Goal: Information Seeking & Learning: Check status

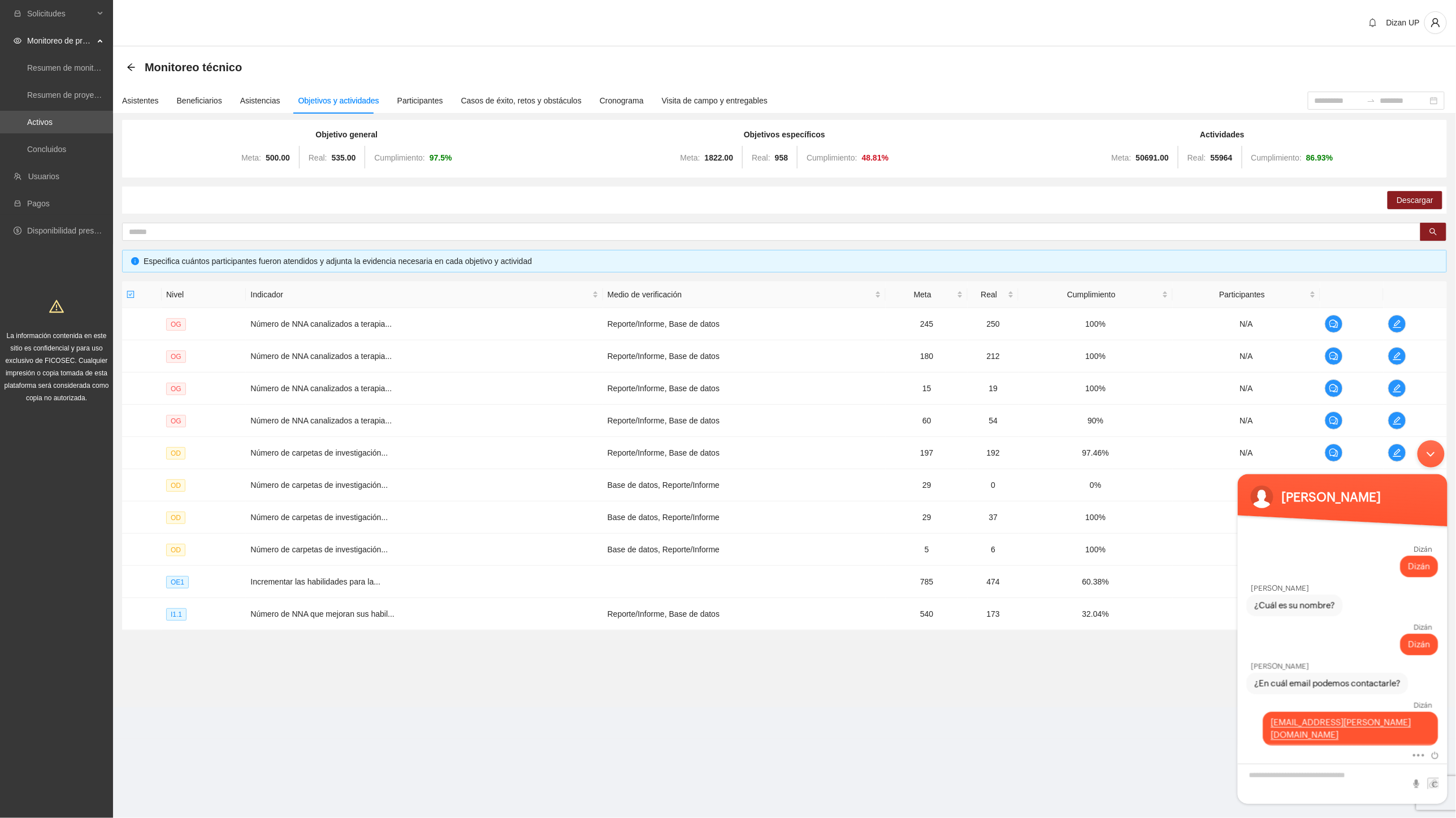
scroll to position [618, 0]
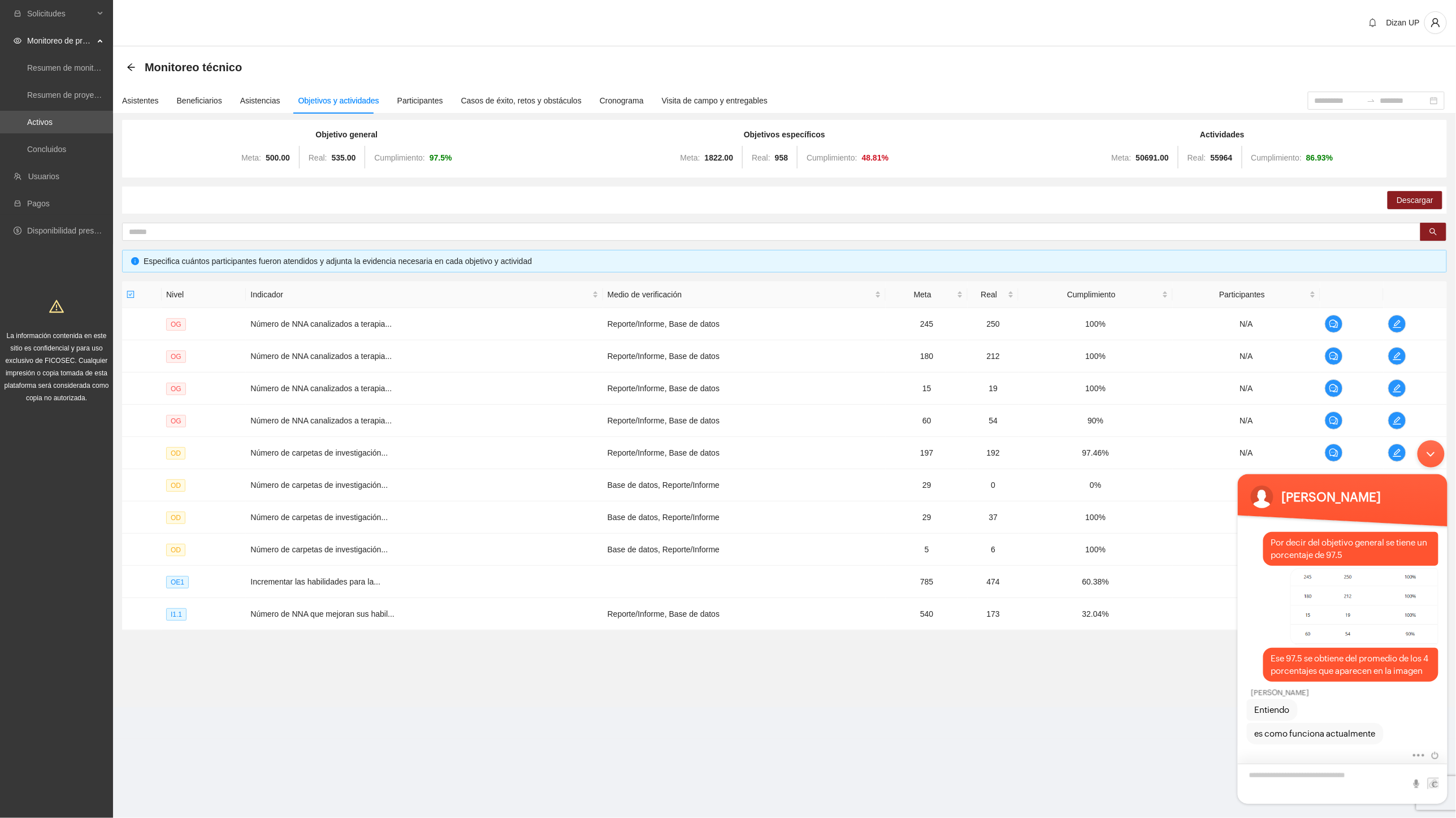
click at [1297, 775] on textarea "Escriba su mensaje y pulse “Intro”" at bounding box center [1342, 783] width 210 height 40
drag, startPoint x: 887, startPoint y: 721, endPoint x: 1217, endPoint y: 774, distance: 334.2
click at [887, 721] on section "Dizan UP Monitoreo técnico Asistentes Beneficiarios Asistencias Objetivos y act…" at bounding box center [785, 370] width 1343 height 739
click at [1303, 773] on textarea "Escriba su mensaje y pulse “Intro”" at bounding box center [1342, 783] width 210 height 40
type textarea "**********"
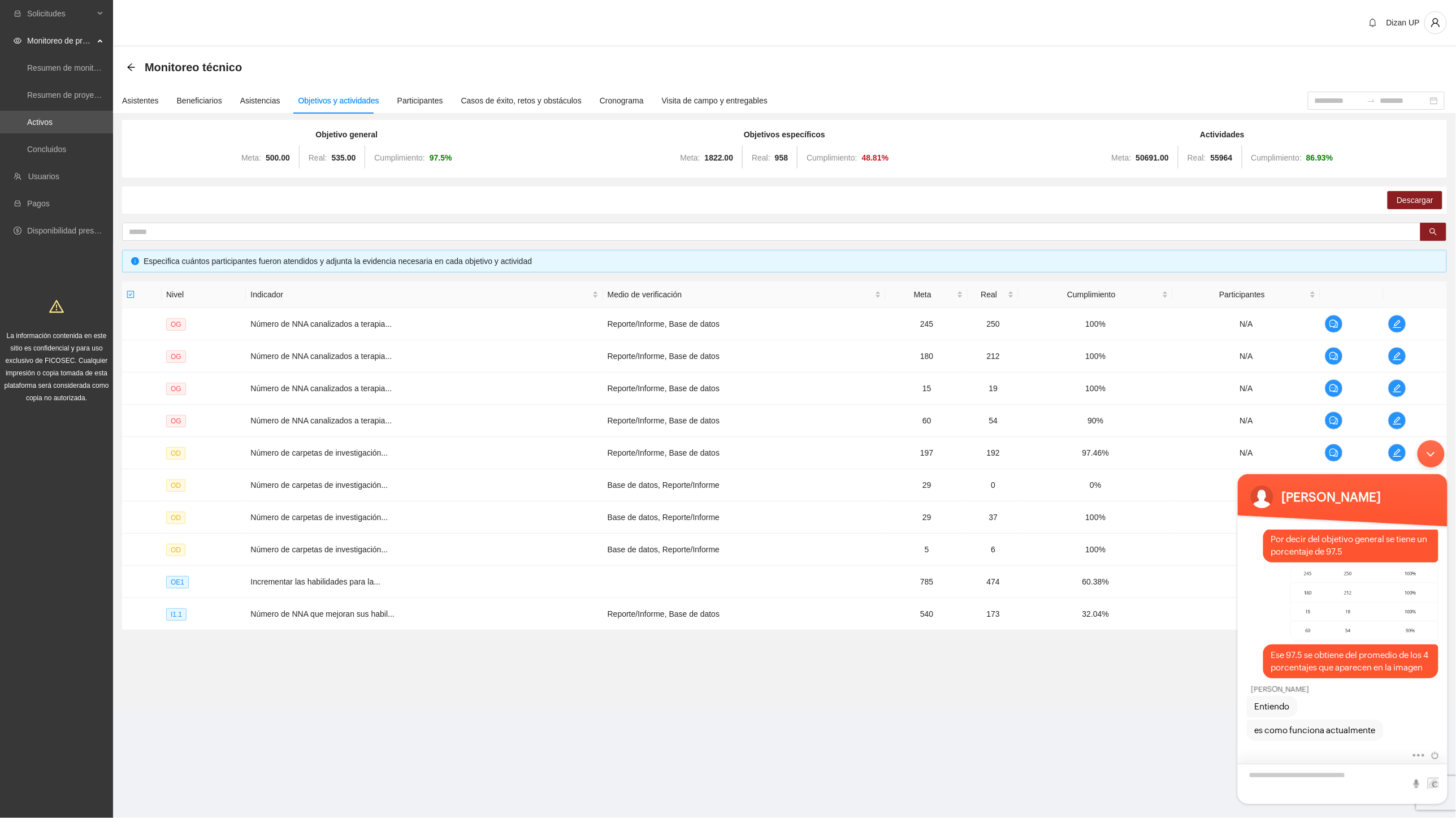
scroll to position [671, 0]
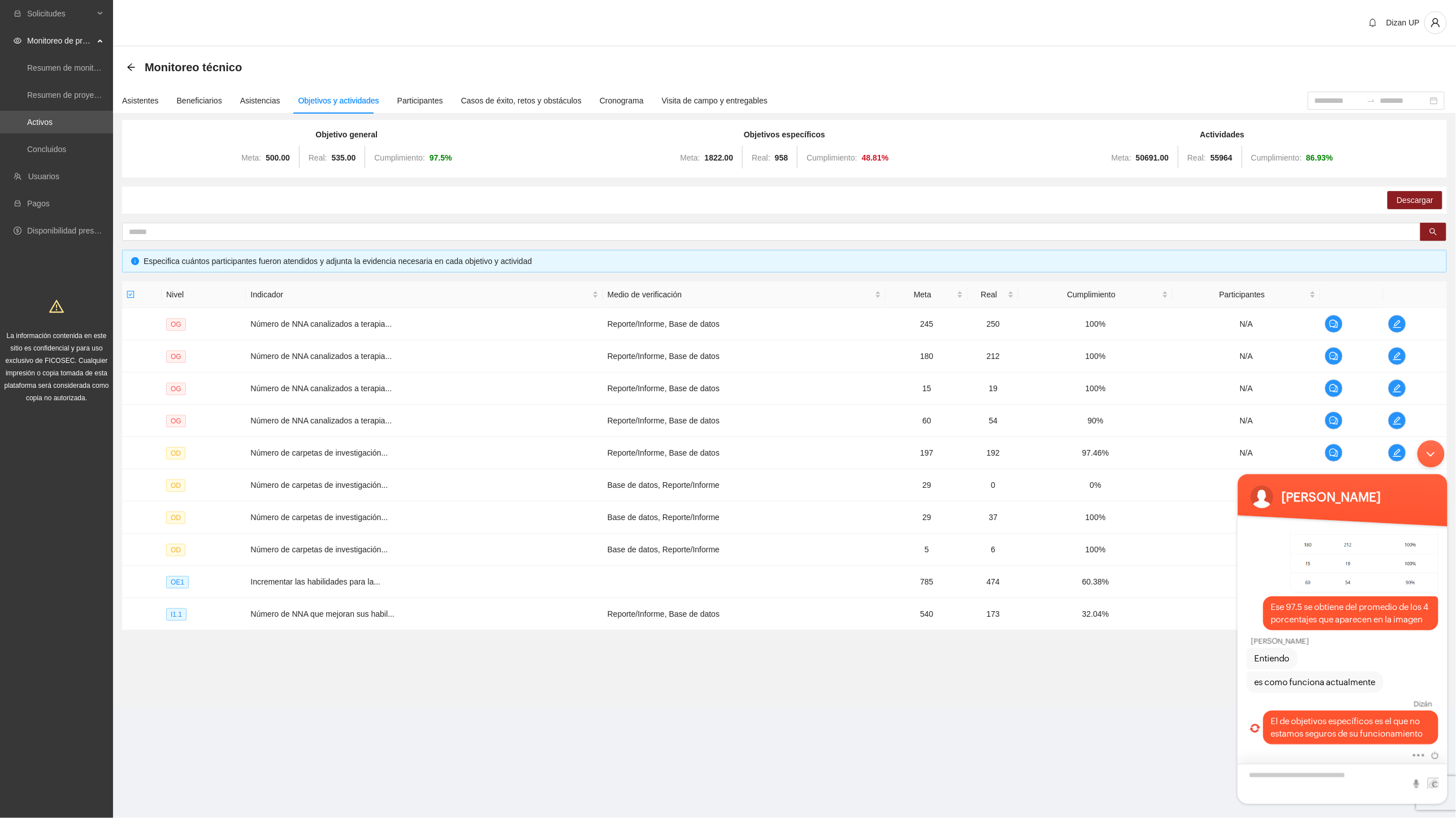
click at [1334, 779] on textarea "Escriba su mensaje y pulse “Intro”" at bounding box center [1342, 783] width 210 height 40
click at [1352, 773] on textarea "**********" at bounding box center [1342, 783] width 210 height 40
click at [1270, 785] on textarea "**********" at bounding box center [1342, 783] width 210 height 40
click at [1381, 786] on textarea "**********" at bounding box center [1342, 783] width 210 height 40
type textarea "**********"
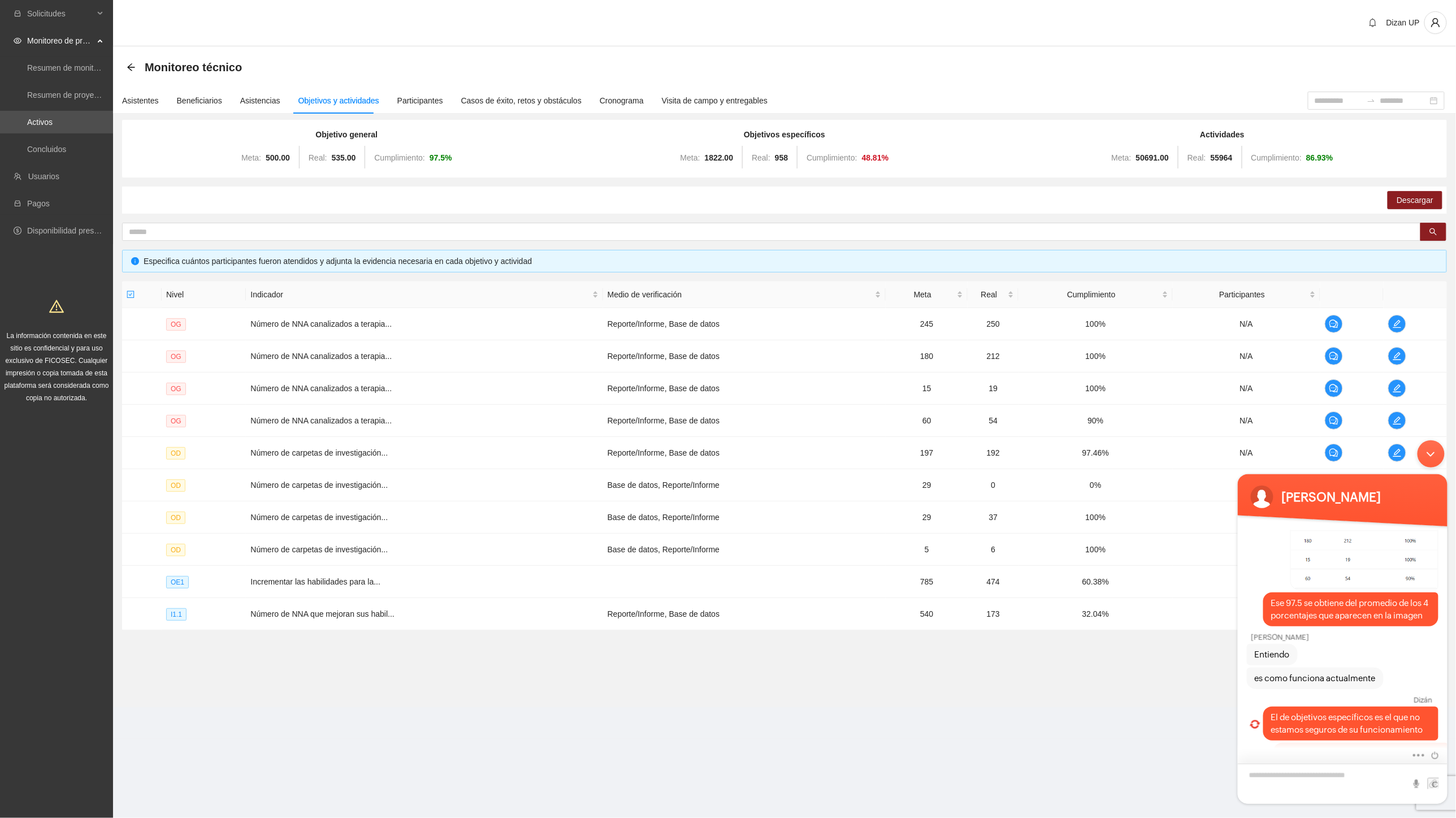
scroll to position [719, 0]
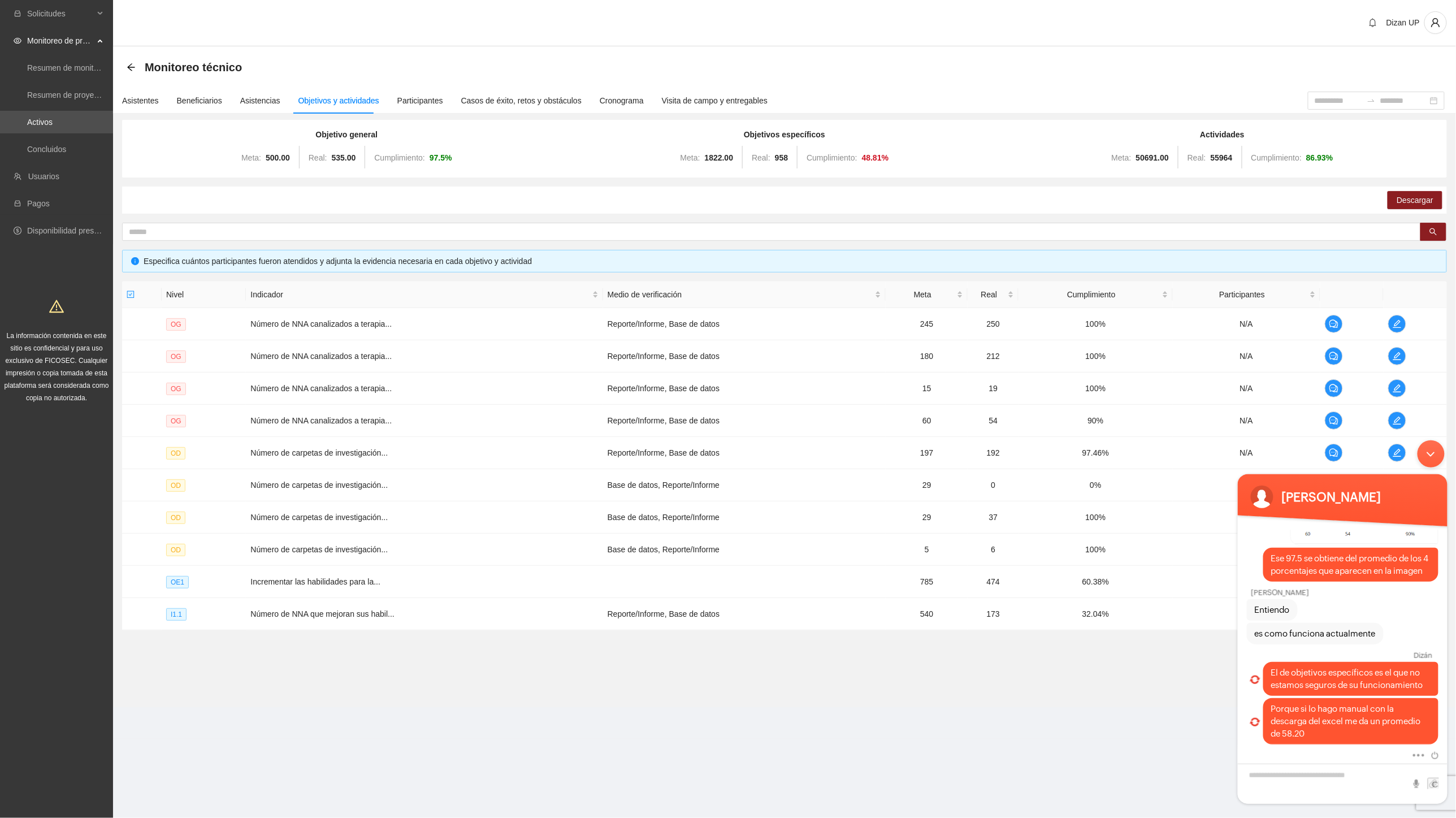
drag, startPoint x: 1435, startPoint y: 453, endPoint x: 2318, endPoint y: 734, distance: 926.6
click at [1435, 453] on div "Minimizar ventana de chat en vivo" at bounding box center [1431, 454] width 27 height 27
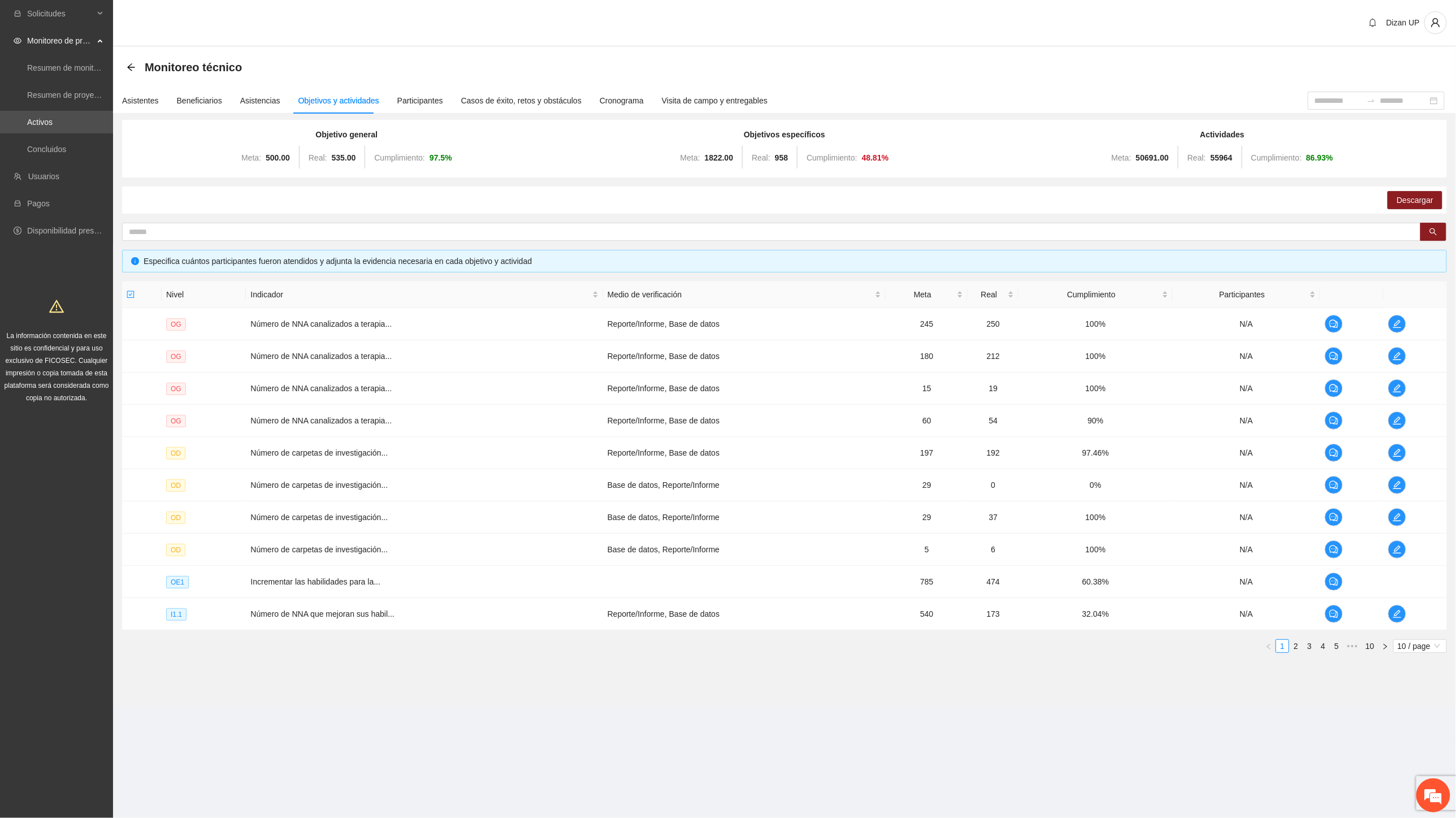
click at [893, 658] on div "Nivel Indicador Medio de verificación Meta Real Cumplimiento Participantes OG N…" at bounding box center [784, 472] width 1325 height 381
click at [1337, 733] on section "Dizan UP Monitoreo técnico Asistentes Beneficiarios Asistencias Objetivos y act…" at bounding box center [785, 370] width 1343 height 739
click at [1233, 40] on div "Dizan UP" at bounding box center [785, 23] width 1343 height 47
click at [33, 120] on link "Activos" at bounding box center [40, 122] width 26 height 9
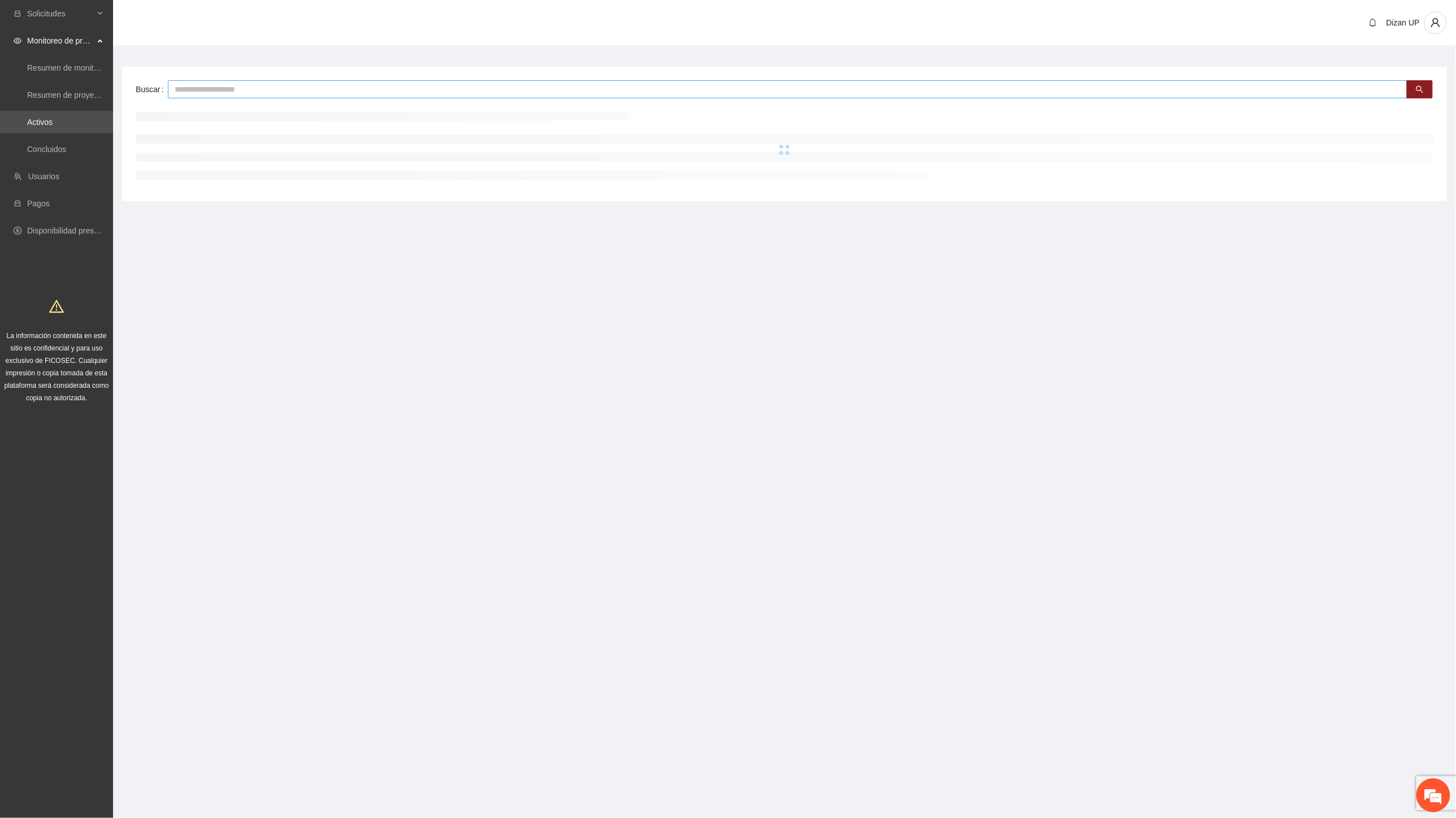
click at [203, 87] on input "text" at bounding box center [788, 89] width 1240 height 18
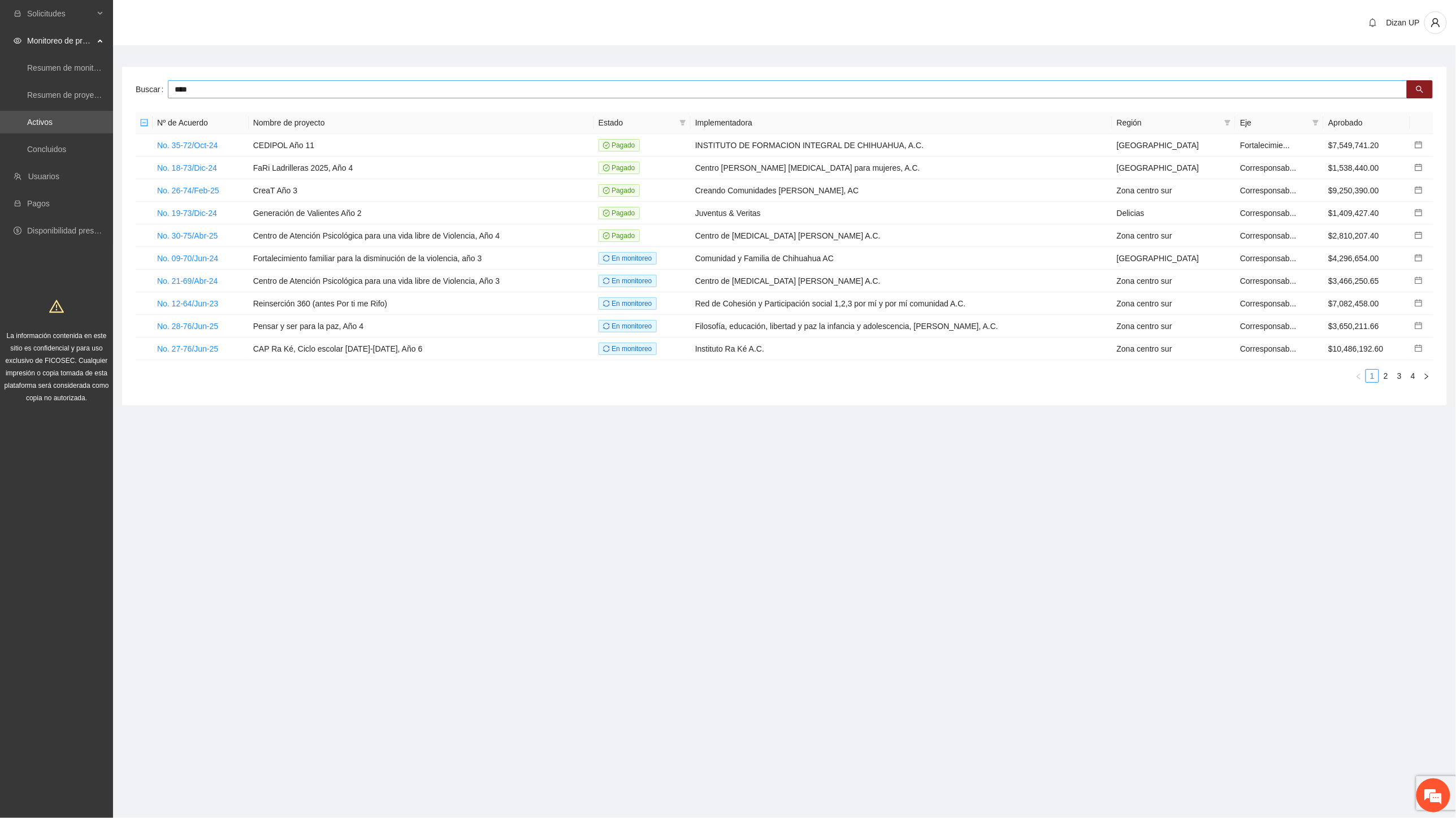
type input "****"
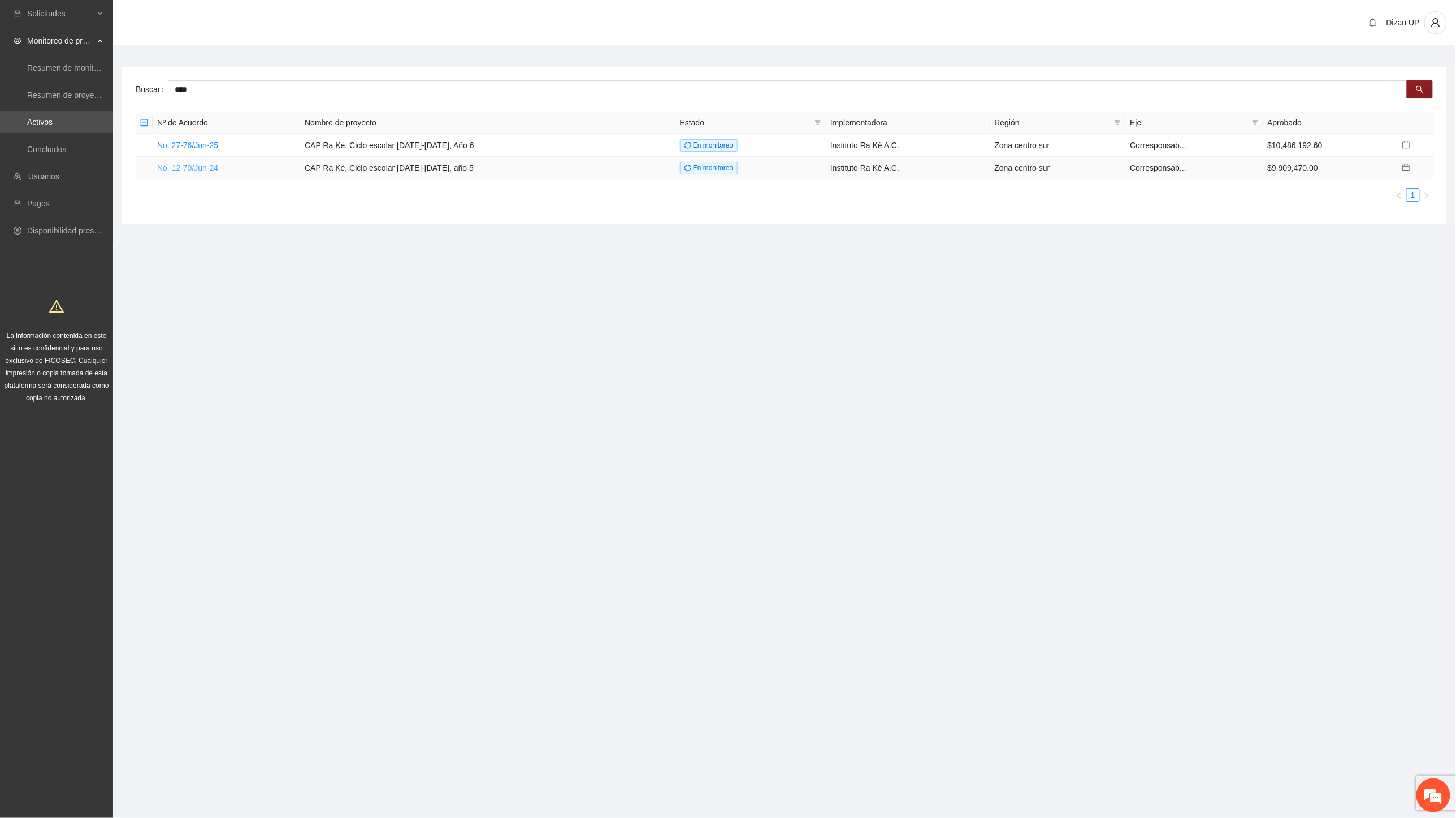
click at [189, 166] on link "No. 12-70/Jun-24" at bounding box center [187, 168] width 61 height 9
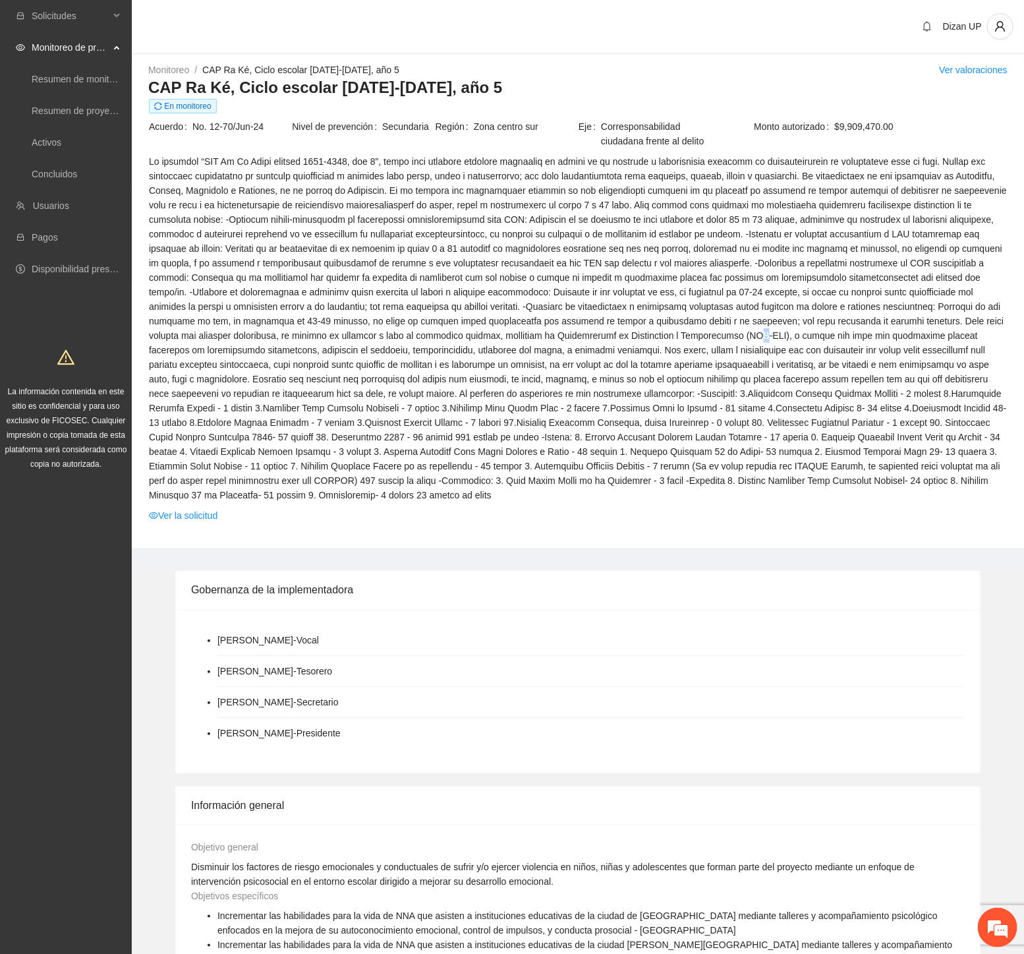
click at [483, 339] on span at bounding box center [578, 328] width 858 height 348
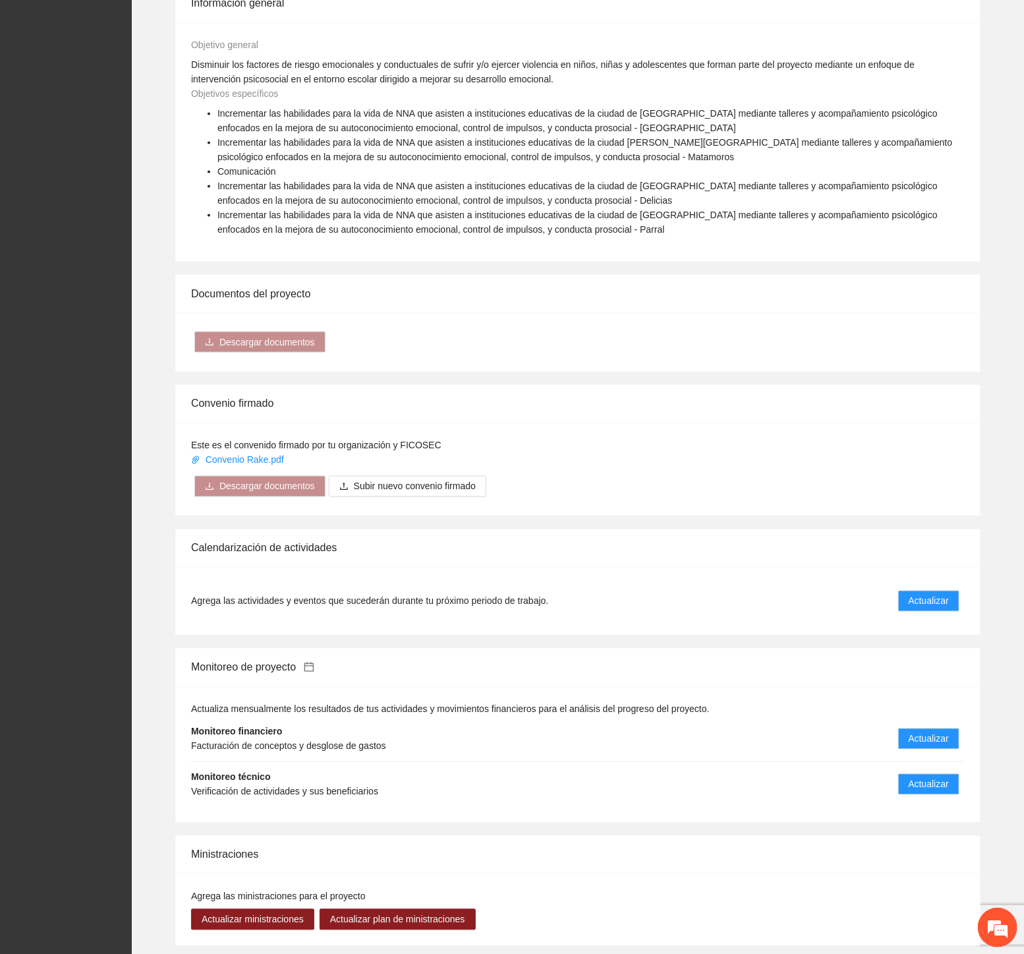
scroll to position [952, 0]
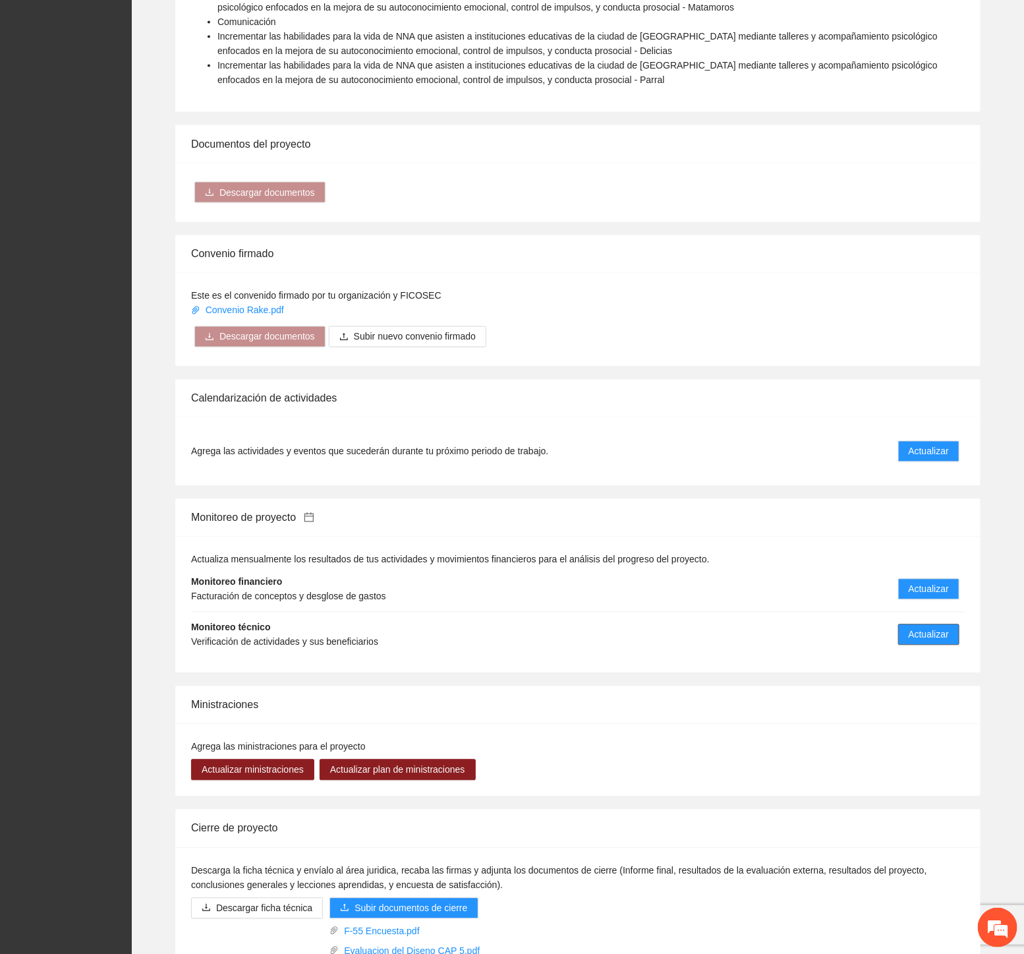
click at [933, 628] on span "Actualizar" at bounding box center [929, 635] width 40 height 15
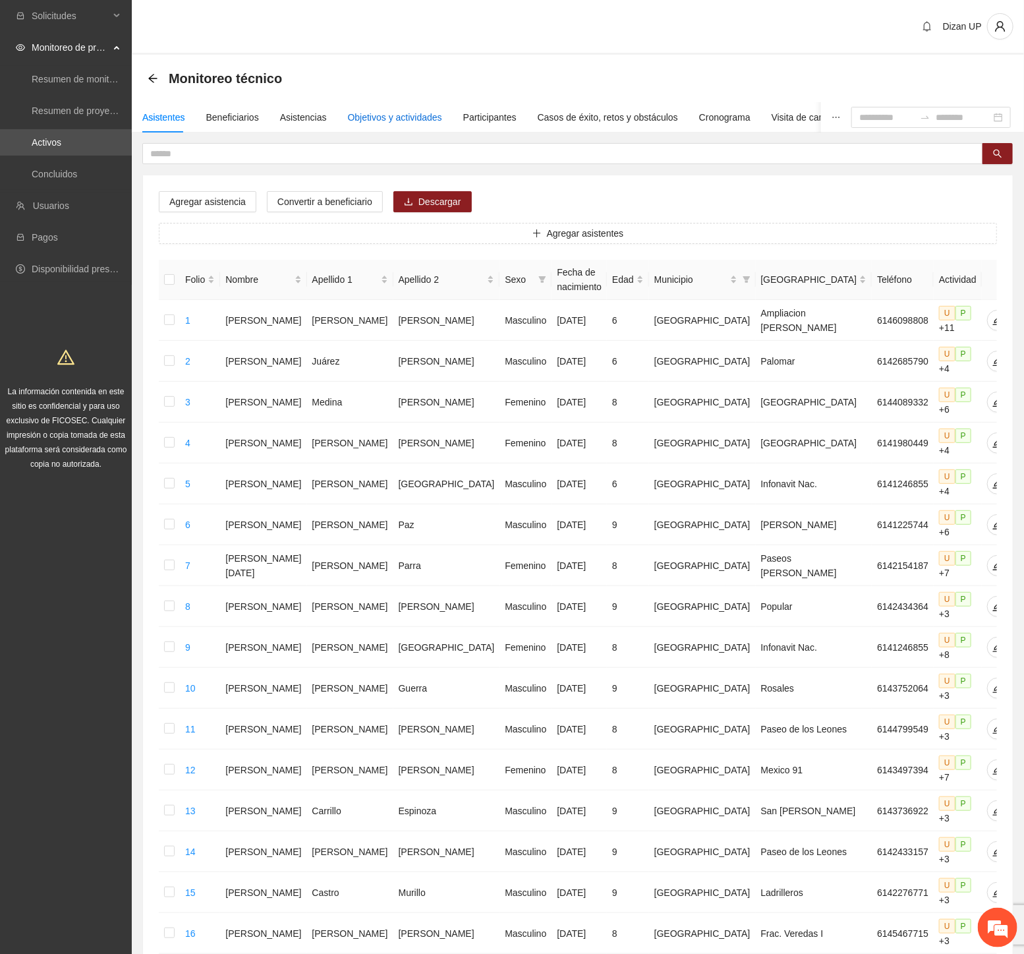
click at [351, 119] on div "Objetivos y actividades" at bounding box center [395, 117] width 94 height 15
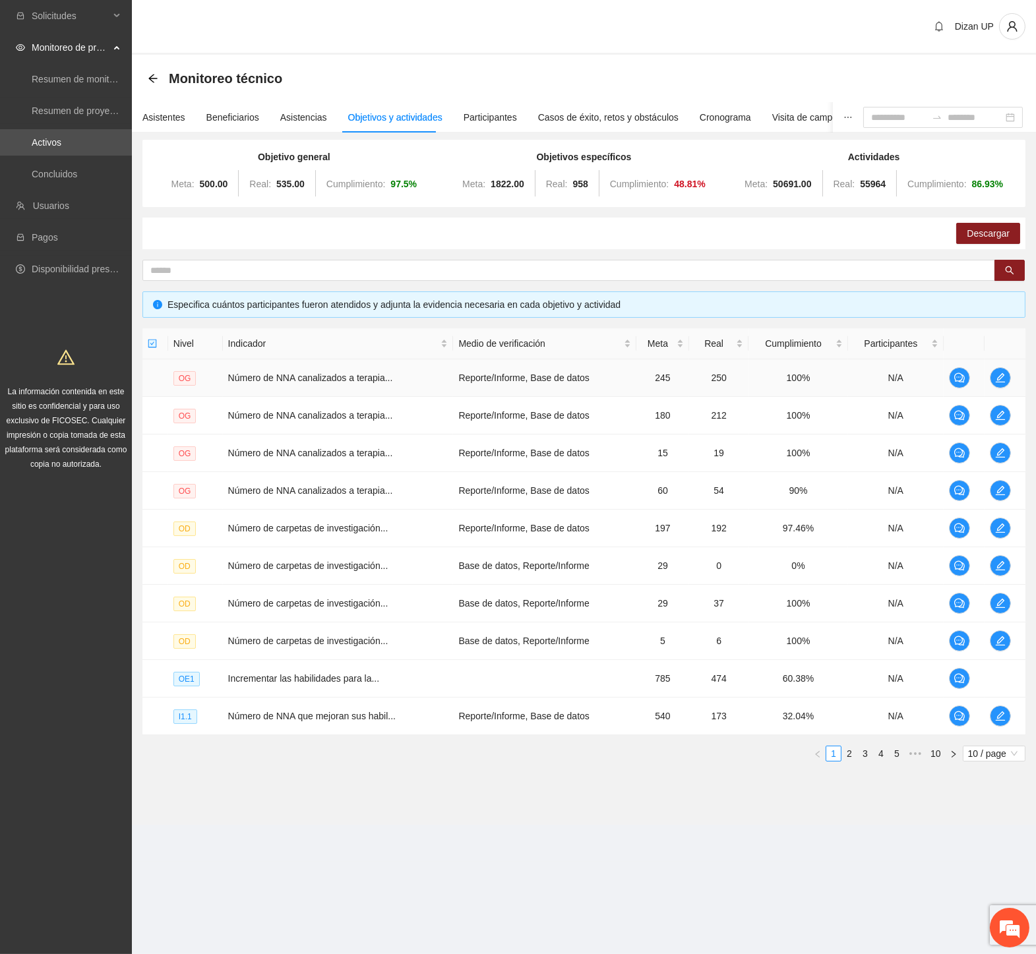
click at [510, 381] on td "Reporte/Informe, Base de datos" at bounding box center [544, 378] width 183 height 38
click at [986, 758] on span "10 / page" at bounding box center [994, 753] width 52 height 15
click at [982, 842] on div "100 / page" at bounding box center [993, 840] width 47 height 15
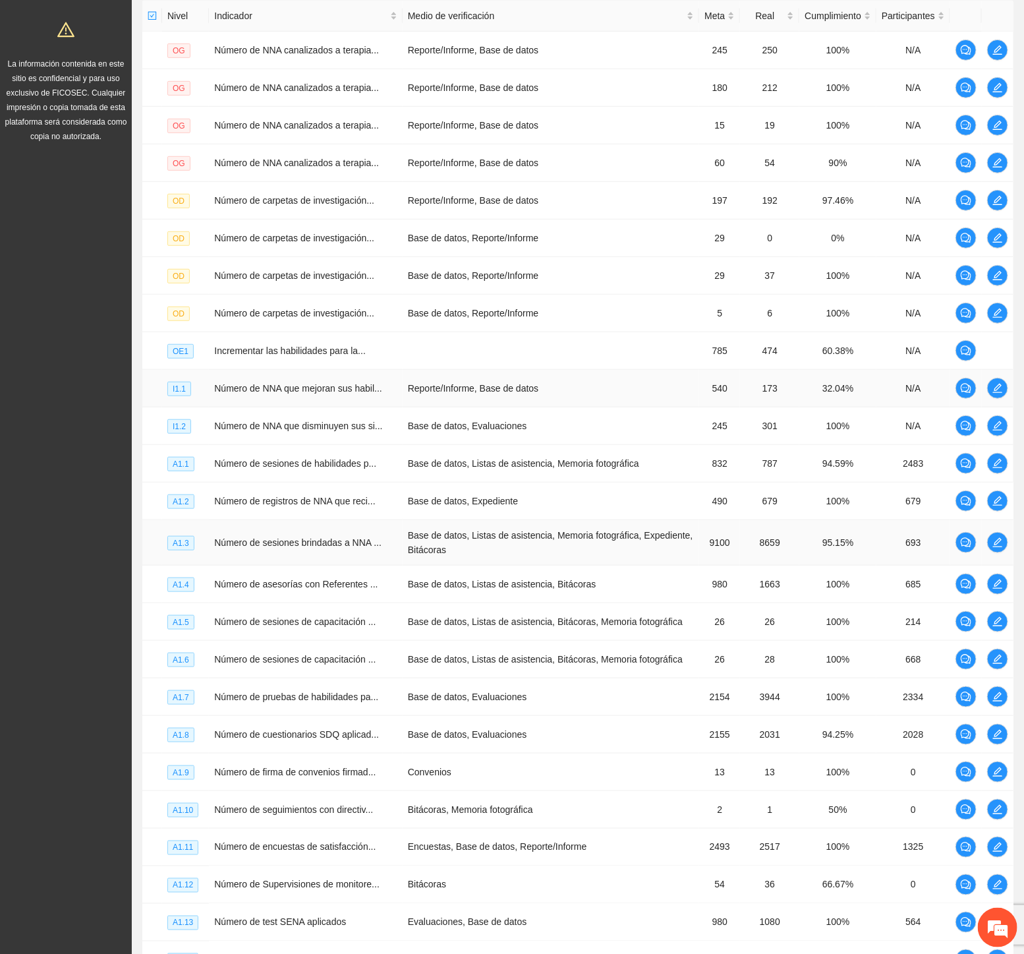
scroll to position [439, 0]
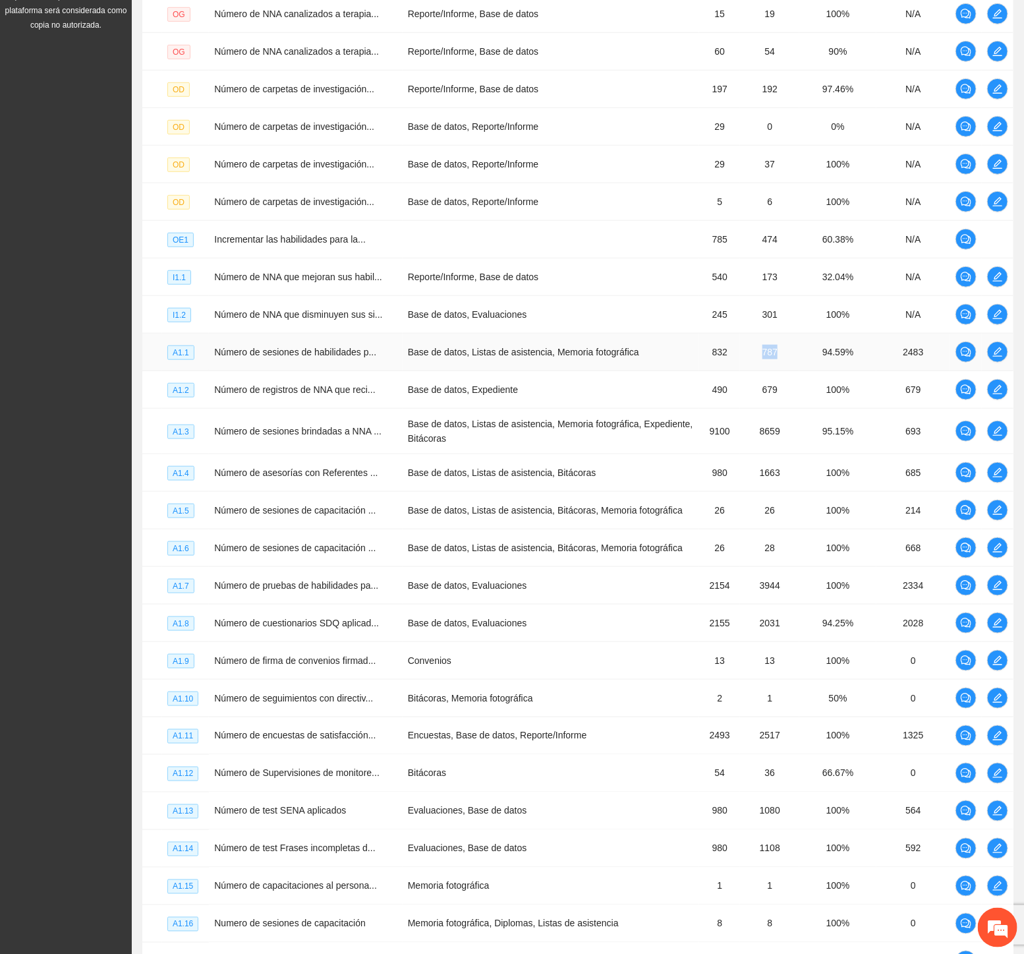
drag, startPoint x: 753, startPoint y: 399, endPoint x: 775, endPoint y: 398, distance: 21.1
click at [775, 371] on td "787" at bounding box center [769, 353] width 59 height 38
drag, startPoint x: 706, startPoint y: 398, endPoint x: 741, endPoint y: 398, distance: 34.9
click at [741, 371] on tr "A1.1 Número de sesiones de habilidades p... Base de datos, Listas de asistencia…" at bounding box center [577, 353] width 871 height 38
click at [479, 492] on td "Base de datos, Listas de asistencia, Bitácoras" at bounding box center [551, 473] width 297 height 38
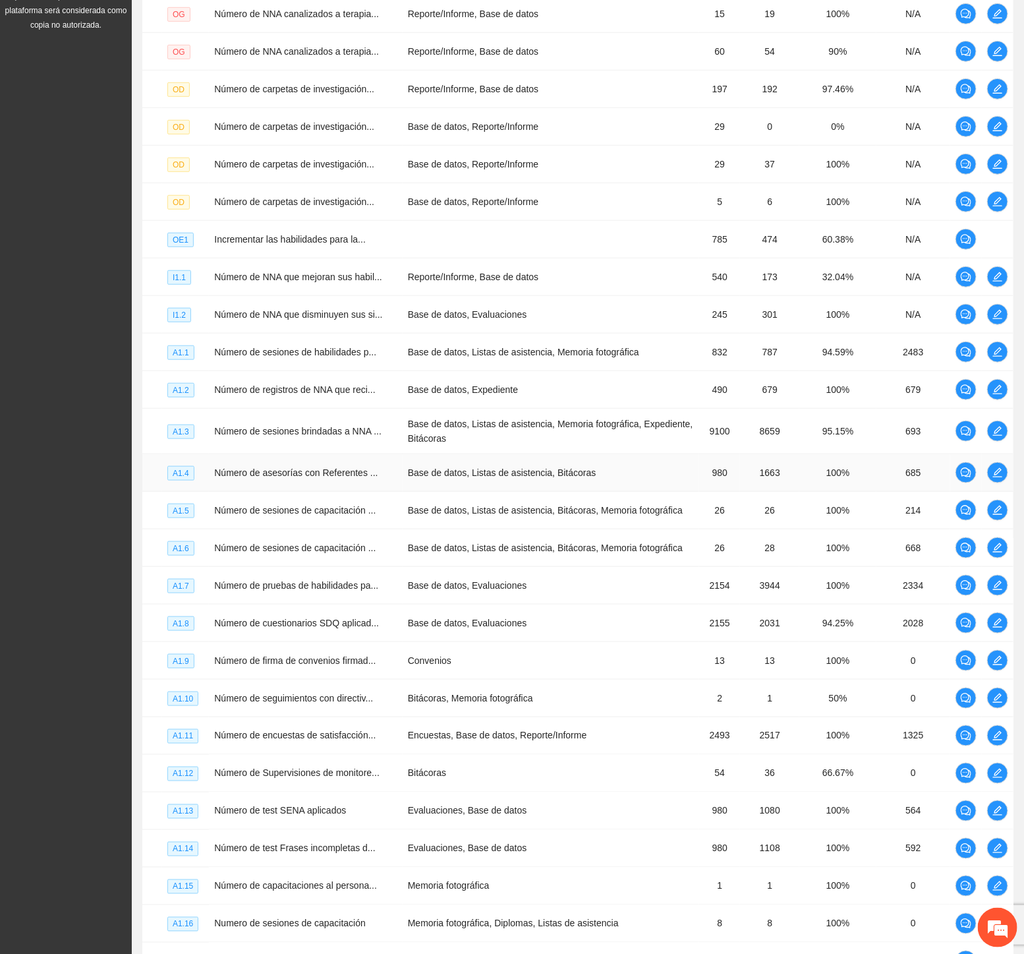
click at [403, 492] on td "Base de datos, Listas de asistencia, Bitácoras" at bounding box center [551, 473] width 297 height 38
click at [347, 605] on td "Número de pruebas de habilidades pa..." at bounding box center [306, 586] width 194 height 38
drag, startPoint x: 446, startPoint y: 517, endPoint x: 379, endPoint y: 541, distance: 71.5
click at [446, 492] on td "Base de datos, Listas de asistencia, Bitácoras" at bounding box center [551, 473] width 297 height 38
click at [465, 567] on td "Base de datos, Listas de asistencia, Bitácoras, Memoria fotográfica" at bounding box center [551, 548] width 297 height 38
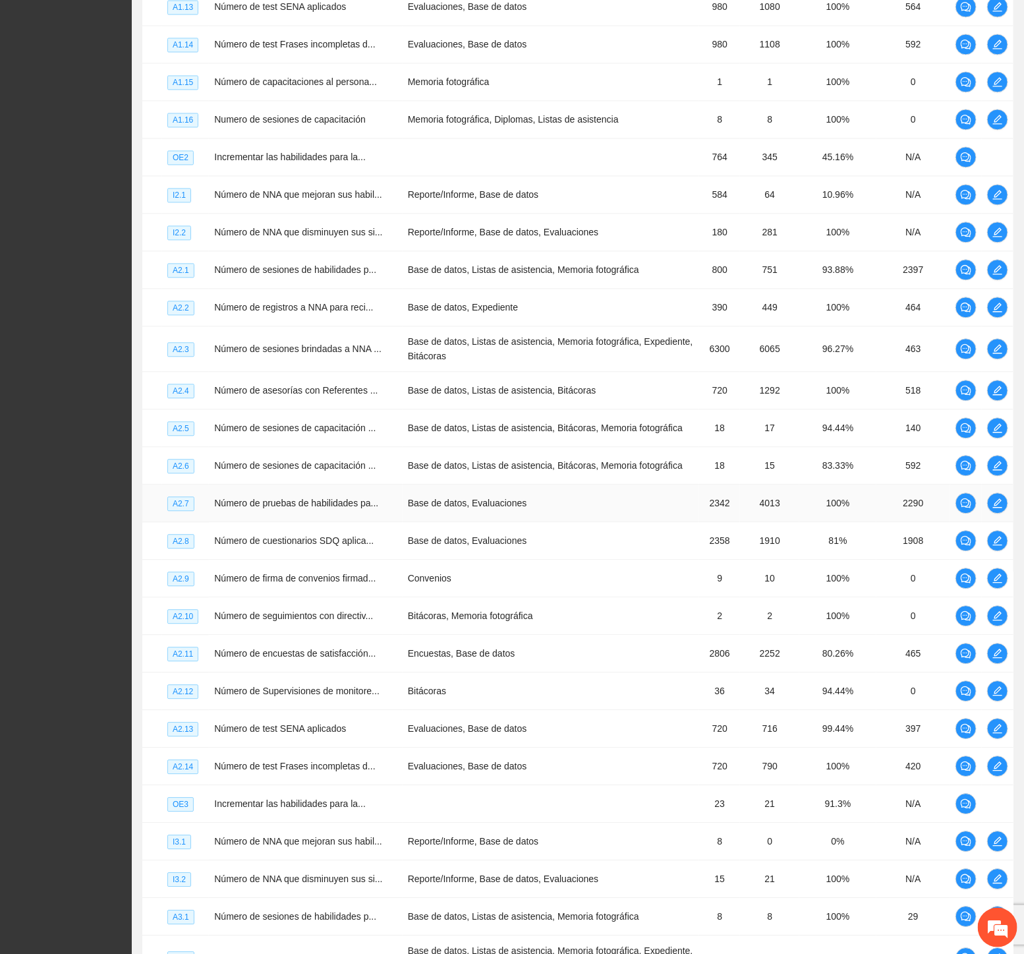
scroll to position [1392, 0]
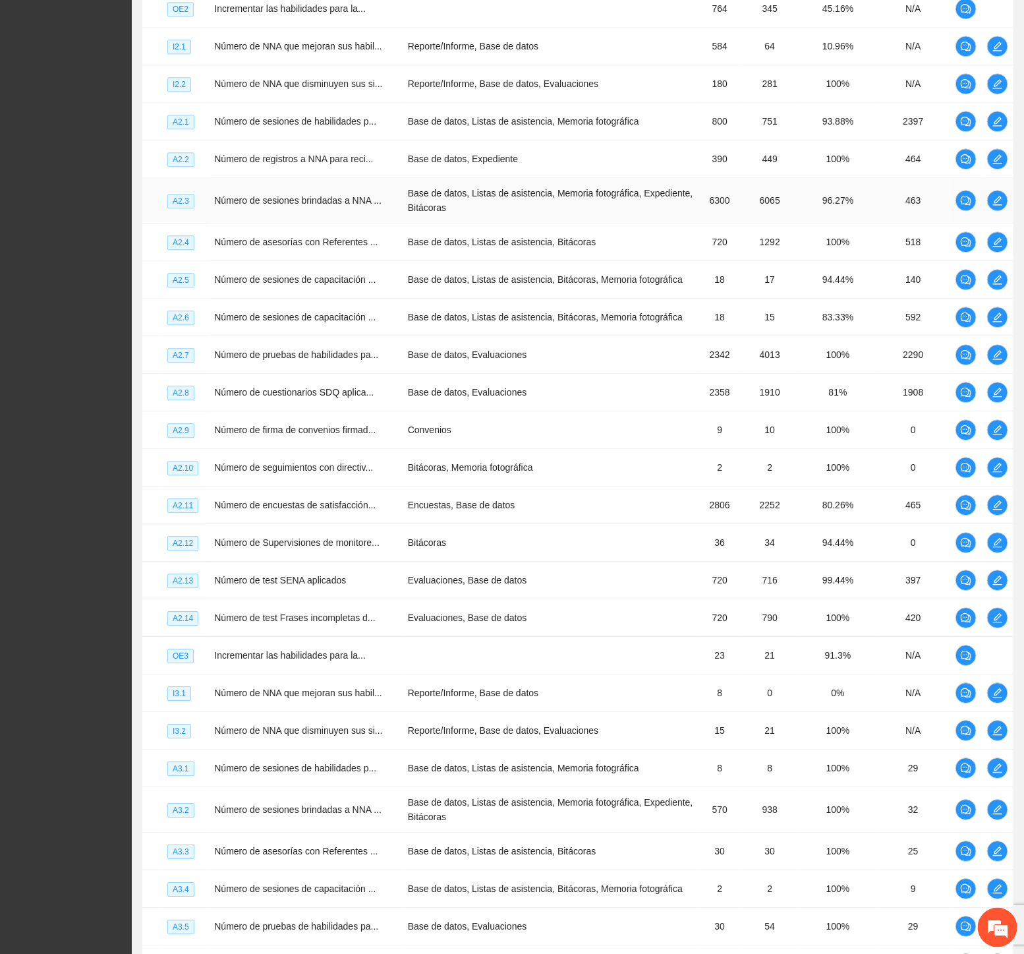
click at [307, 223] on td "Número de sesiones brindadas a NNA ..." at bounding box center [306, 200] width 194 height 45
drag, startPoint x: 701, startPoint y: 284, endPoint x: 732, endPoint y: 280, distance: 31.2
click at [732, 223] on td "6300" at bounding box center [719, 200] width 41 height 45
click at [352, 349] on div "Número de sesiones de capacitación a docentes sobre factores de riesgo y factor…" at bounding box center [291, 321] width 165 height 61
drag, startPoint x: 754, startPoint y: 321, endPoint x: 799, endPoint y: 321, distance: 44.8
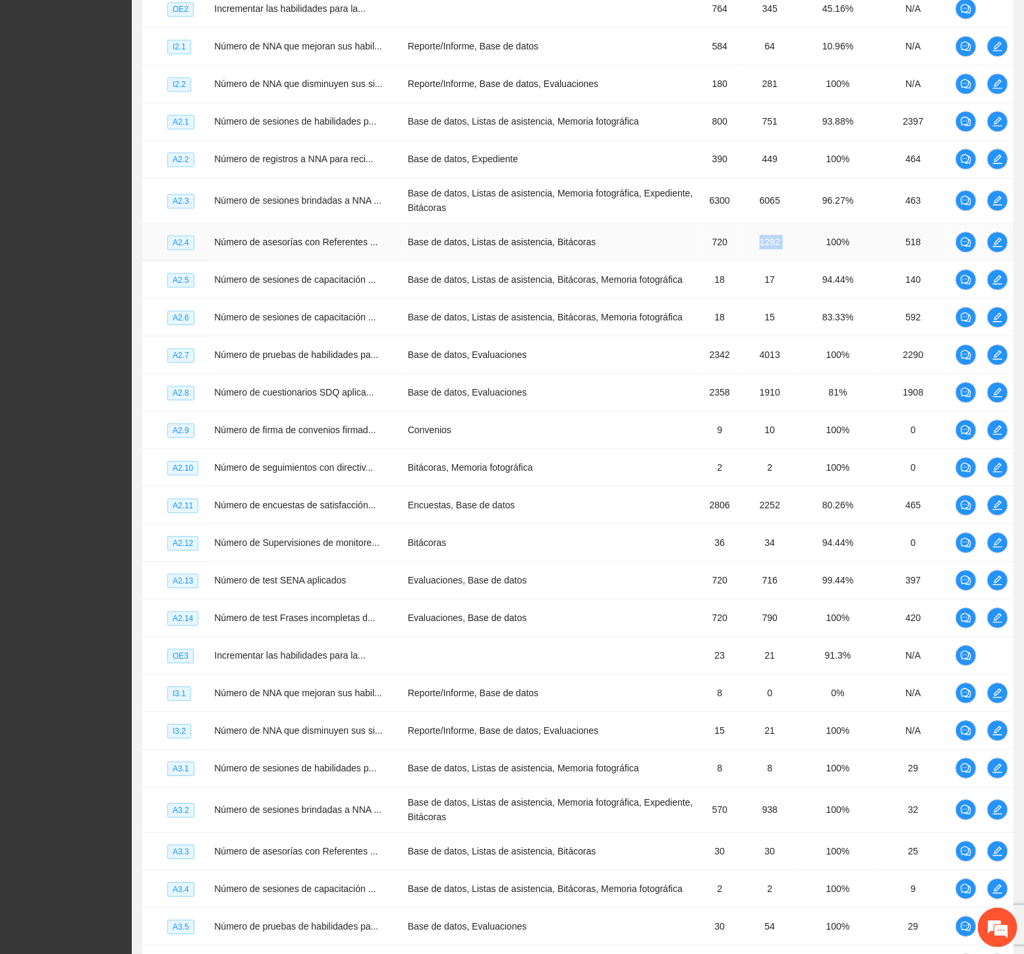
click at [799, 261] on tr "A2.4 Número de asesorías con Referentes ... Base de datos, Listas de asistencia…" at bounding box center [577, 242] width 871 height 38
drag, startPoint x: 694, startPoint y: 318, endPoint x: 740, endPoint y: 315, distance: 46.2
click at [740, 261] on tr "A2.4 Número de asesorías con Referentes ... Base de datos, Listas de asistencia…" at bounding box center [577, 242] width 871 height 38
click at [378, 336] on td "Número de sesiones de capacitación ..." at bounding box center [306, 318] width 194 height 38
drag, startPoint x: 745, startPoint y: 201, endPoint x: 788, endPoint y: 205, distance: 43.7
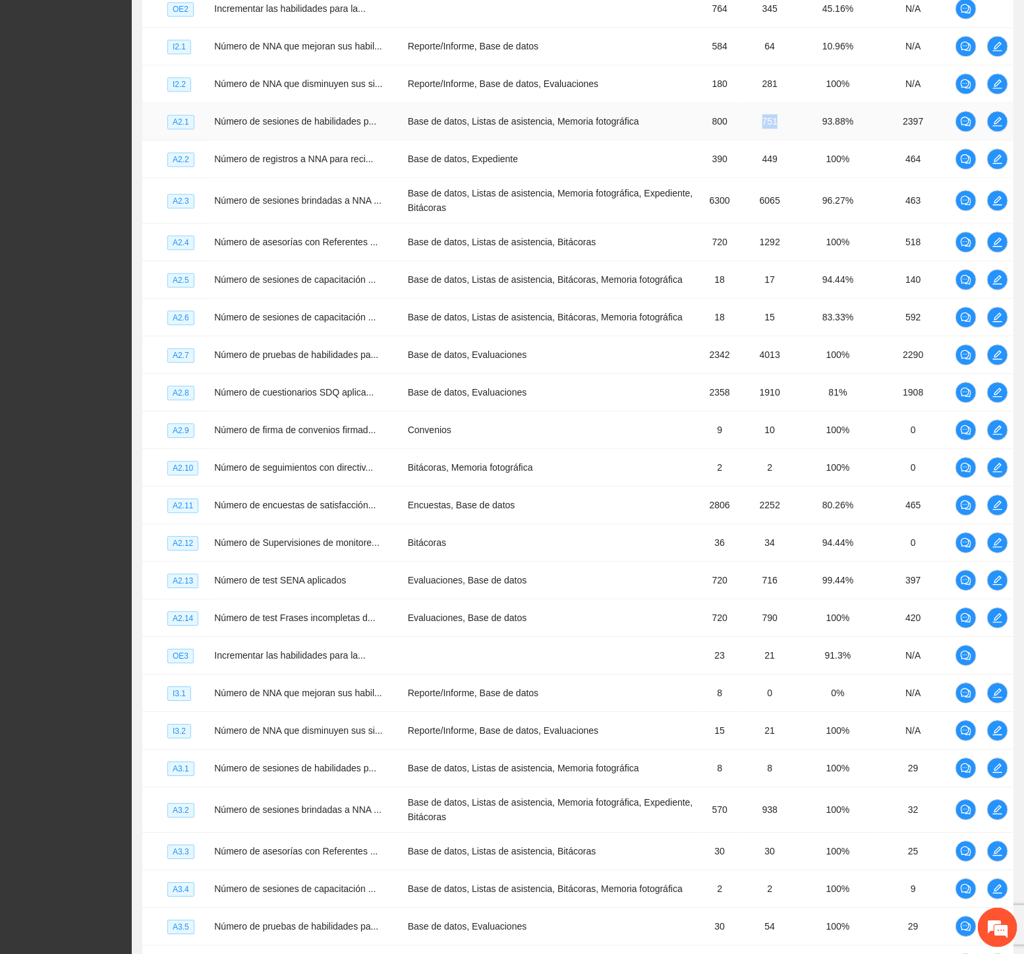
click at [788, 140] on td "751" at bounding box center [769, 122] width 59 height 38
click at [251, 374] on td "Número de pruebas de habilidades pa..." at bounding box center [306, 355] width 194 height 38
click at [346, 299] on td "Número de sesiones de capacitación ..." at bounding box center [306, 280] width 194 height 38
drag, startPoint x: 691, startPoint y: 202, endPoint x: 808, endPoint y: 200, distance: 116.7
click at [808, 140] on tr "A2.1 Número de sesiones de habilidades p... Base de datos, Listas de asistencia…" at bounding box center [577, 122] width 871 height 38
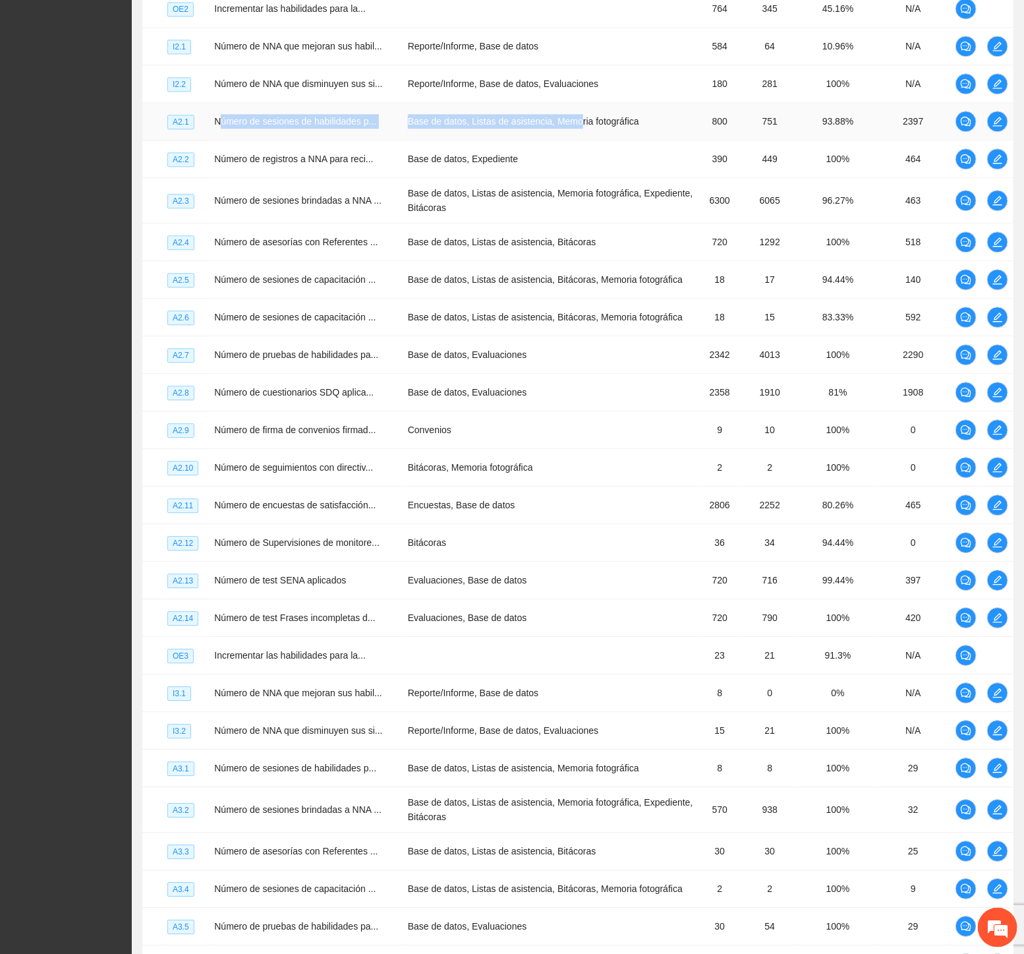
drag, startPoint x: 220, startPoint y: 202, endPoint x: 555, endPoint y: 189, distance: 335.1
click at [555, 140] on tr "A2.1 Número de sesiones de habilidades p... Base de datos, Listas de asistencia…" at bounding box center [577, 122] width 871 height 38
click at [425, 223] on td "Base de datos, Listas de asistencia, Memoria fotográfica, Expediente, Bitácoras" at bounding box center [551, 200] width 297 height 45
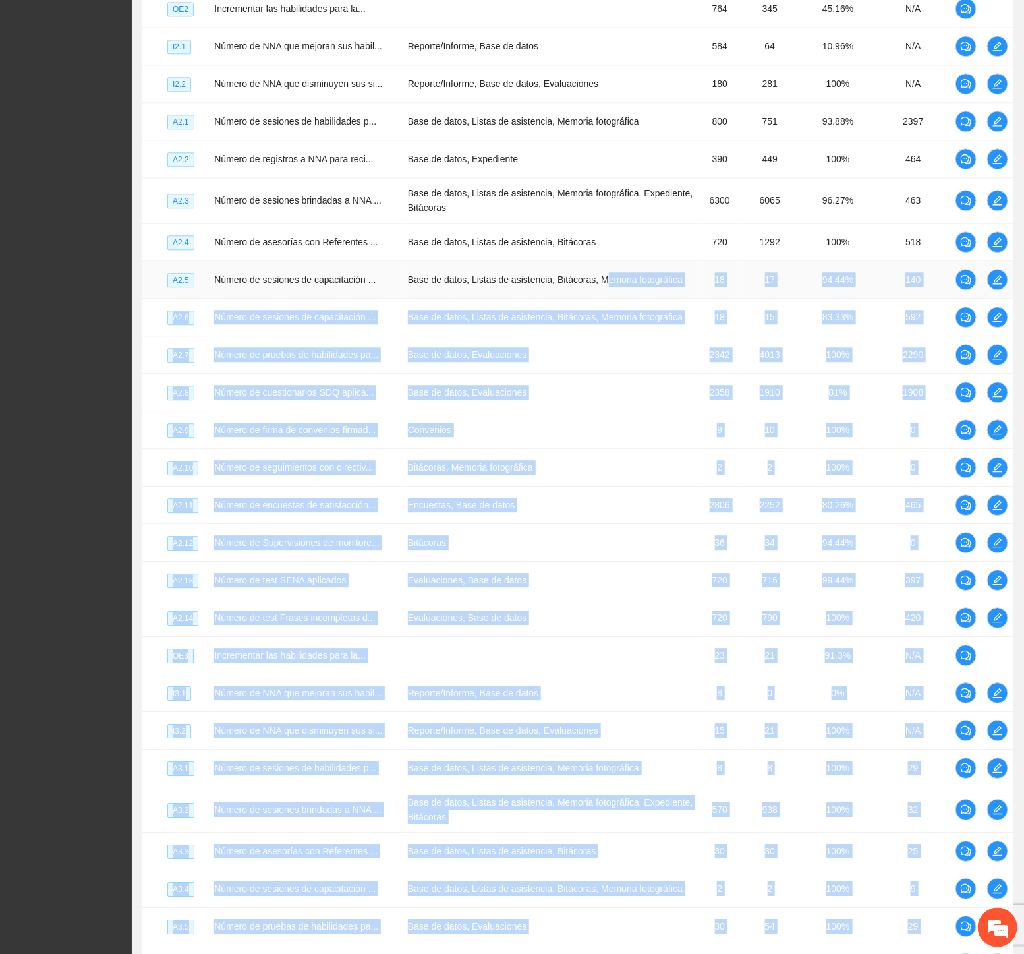
drag, startPoint x: 371, startPoint y: 368, endPoint x: 574, endPoint y: 352, distance: 203.0
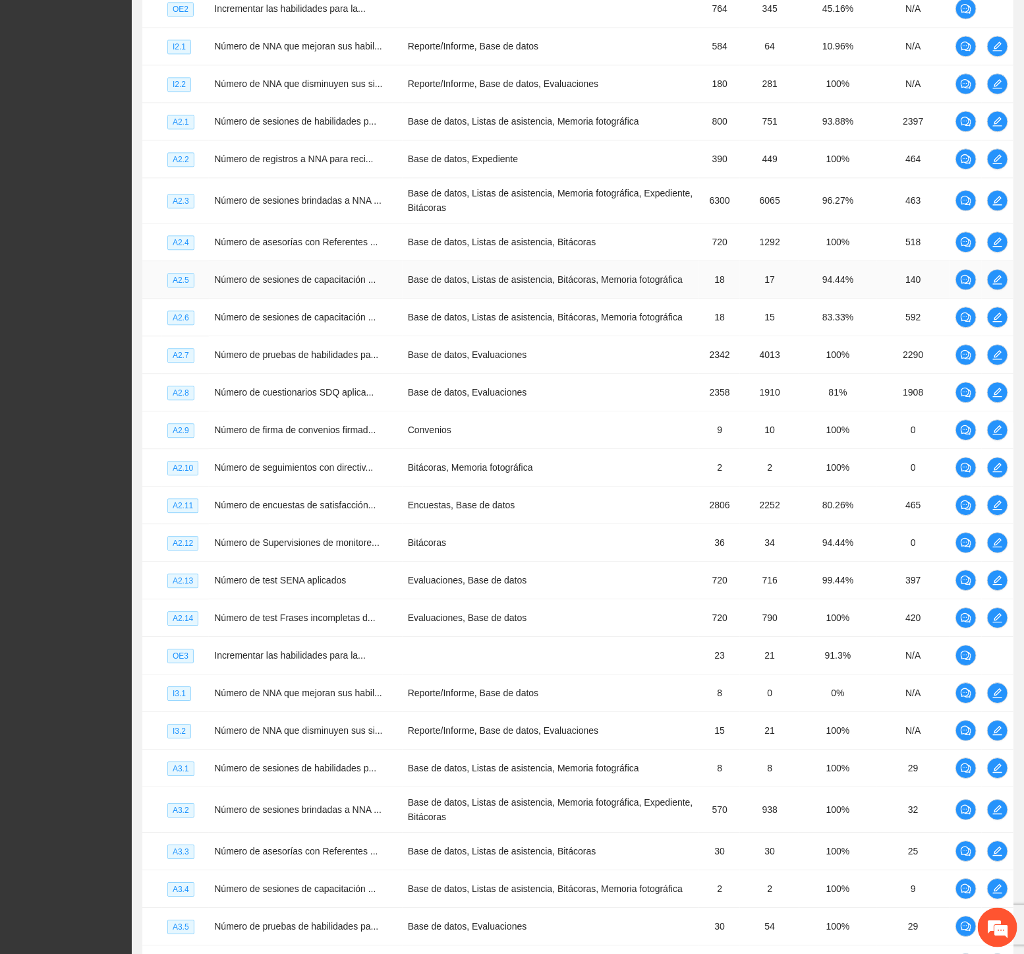
drag, startPoint x: 533, startPoint y: 359, endPoint x: 494, endPoint y: 364, distance: 38.5
click at [532, 299] on td "Base de datos, Listas de asistencia, Bitácoras, Memoria fotográfica" at bounding box center [551, 280] width 297 height 38
drag, startPoint x: 523, startPoint y: 363, endPoint x: 603, endPoint y: 358, distance: 79.9
click at [603, 299] on td "Base de datos, Listas de asistencia, Bitácoras, Memoria fotográfica" at bounding box center [551, 280] width 297 height 38
drag, startPoint x: 582, startPoint y: 523, endPoint x: 556, endPoint y: 508, distance: 29.5
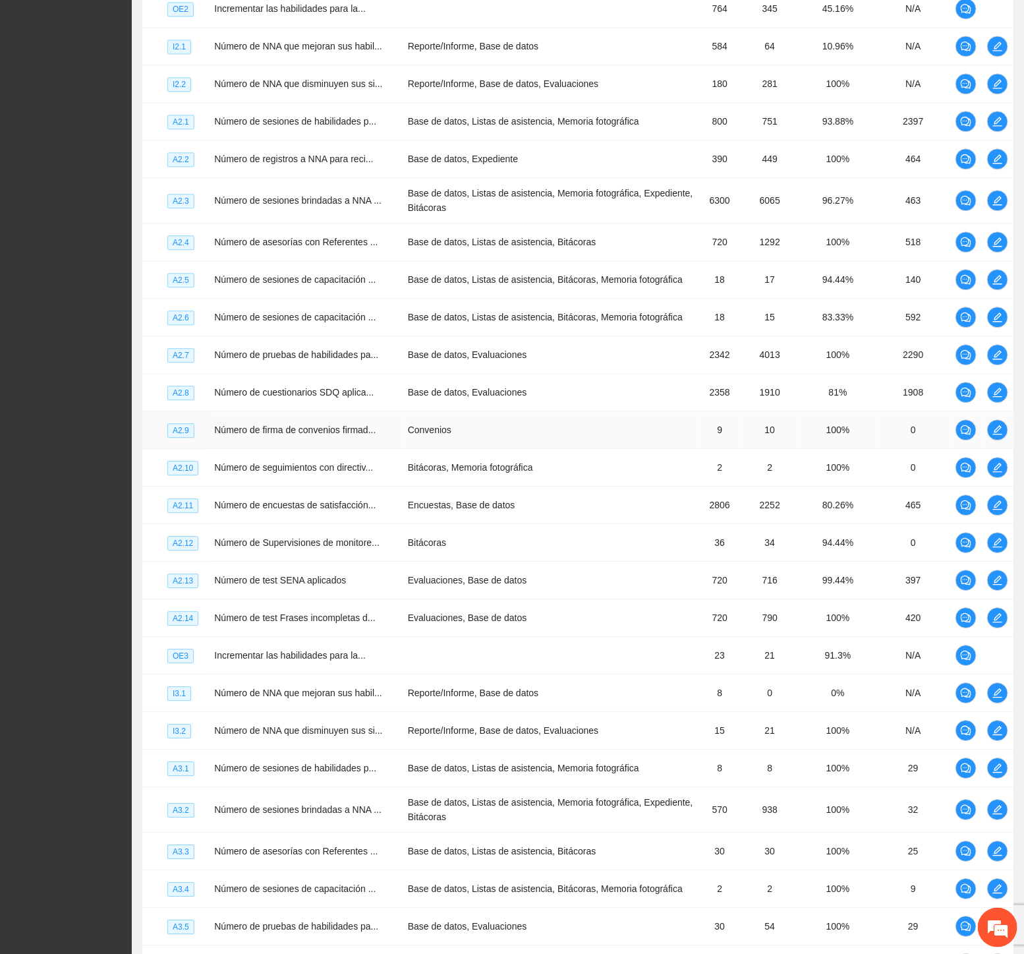
click at [581, 449] on td "Convenios" at bounding box center [551, 430] width 297 height 38
click at [274, 360] on span "Número de pruebas de habilidades pa..." at bounding box center [296, 354] width 164 height 11
click at [423, 524] on td "Encuestas, Base de datos" at bounding box center [551, 506] width 297 height 38
drag, startPoint x: 701, startPoint y: 438, endPoint x: 723, endPoint y: 438, distance: 22.4
click at [723, 374] on td "2342" at bounding box center [719, 355] width 41 height 38
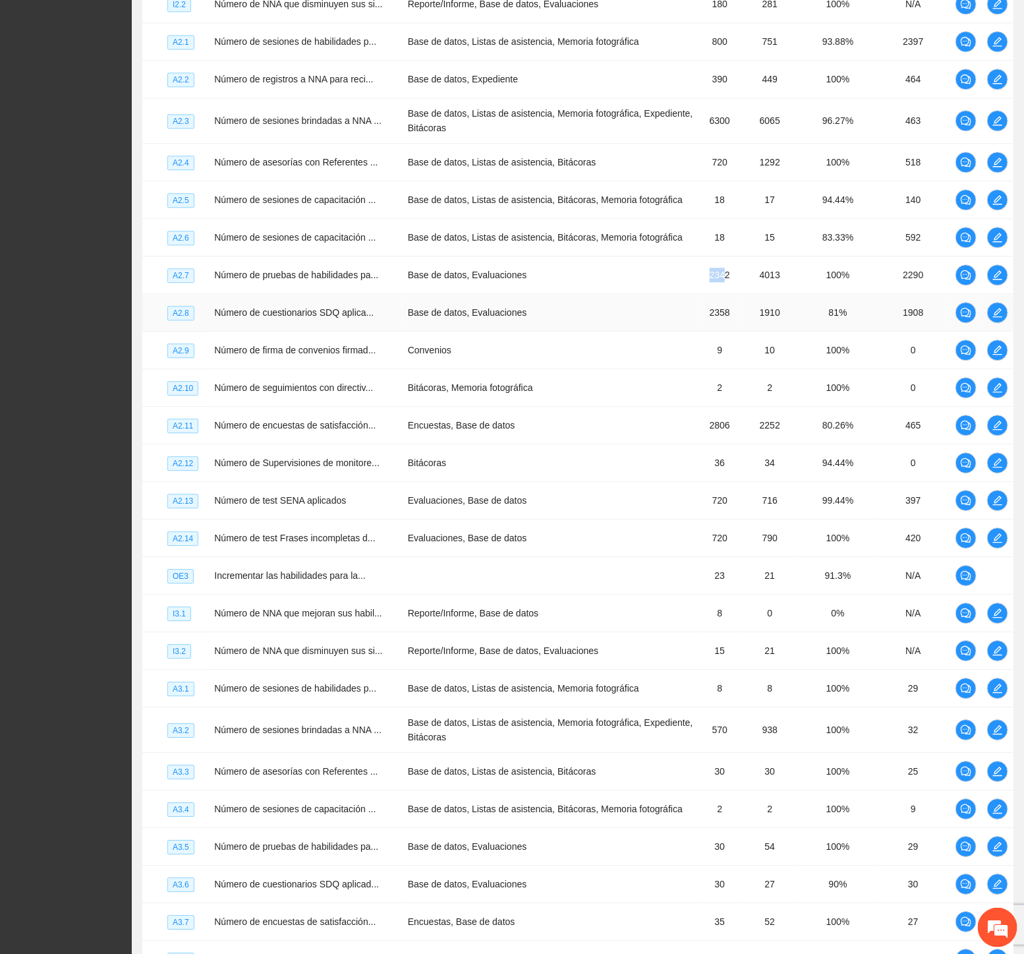
scroll to position [1538, 0]
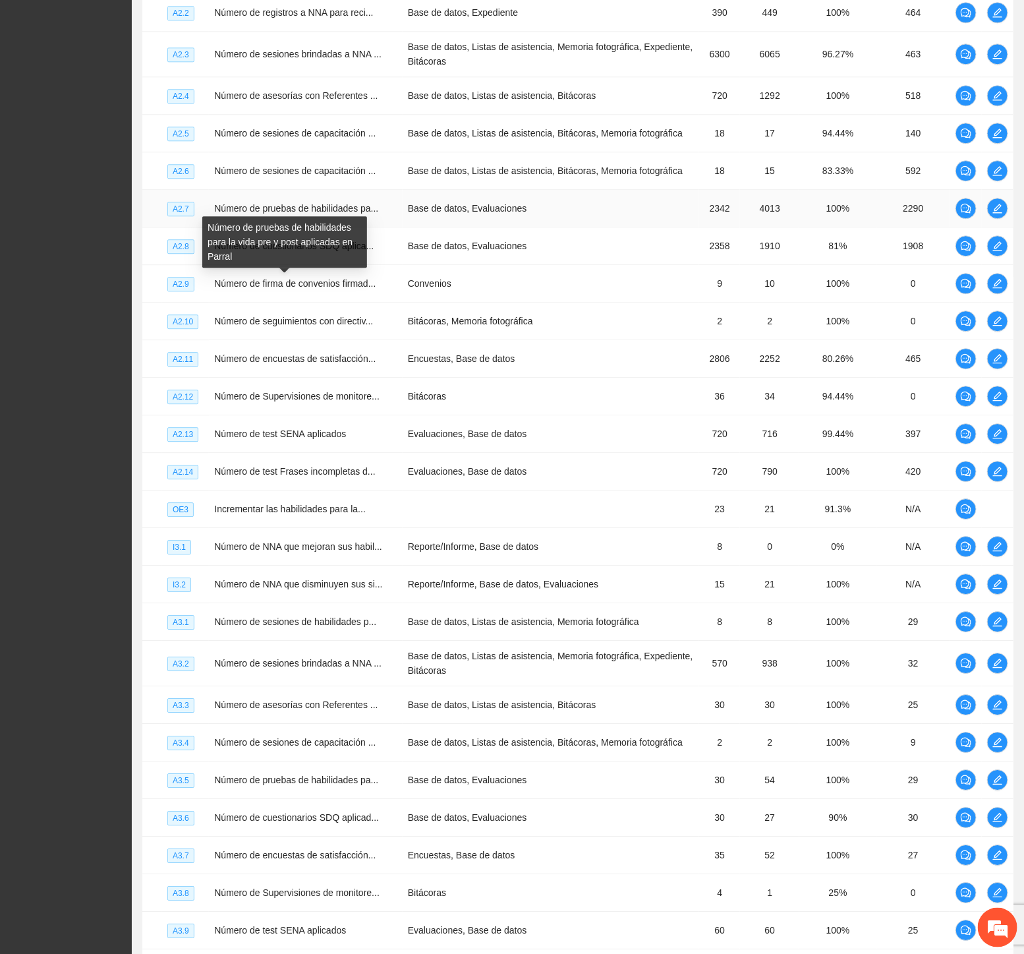
click at [356, 214] on span "Número de pruebas de habilidades pa..." at bounding box center [296, 208] width 164 height 11
click at [239, 340] on td "Número de seguimientos con directiv..." at bounding box center [306, 322] width 194 height 38
click at [706, 265] on td "2358" at bounding box center [719, 246] width 41 height 38
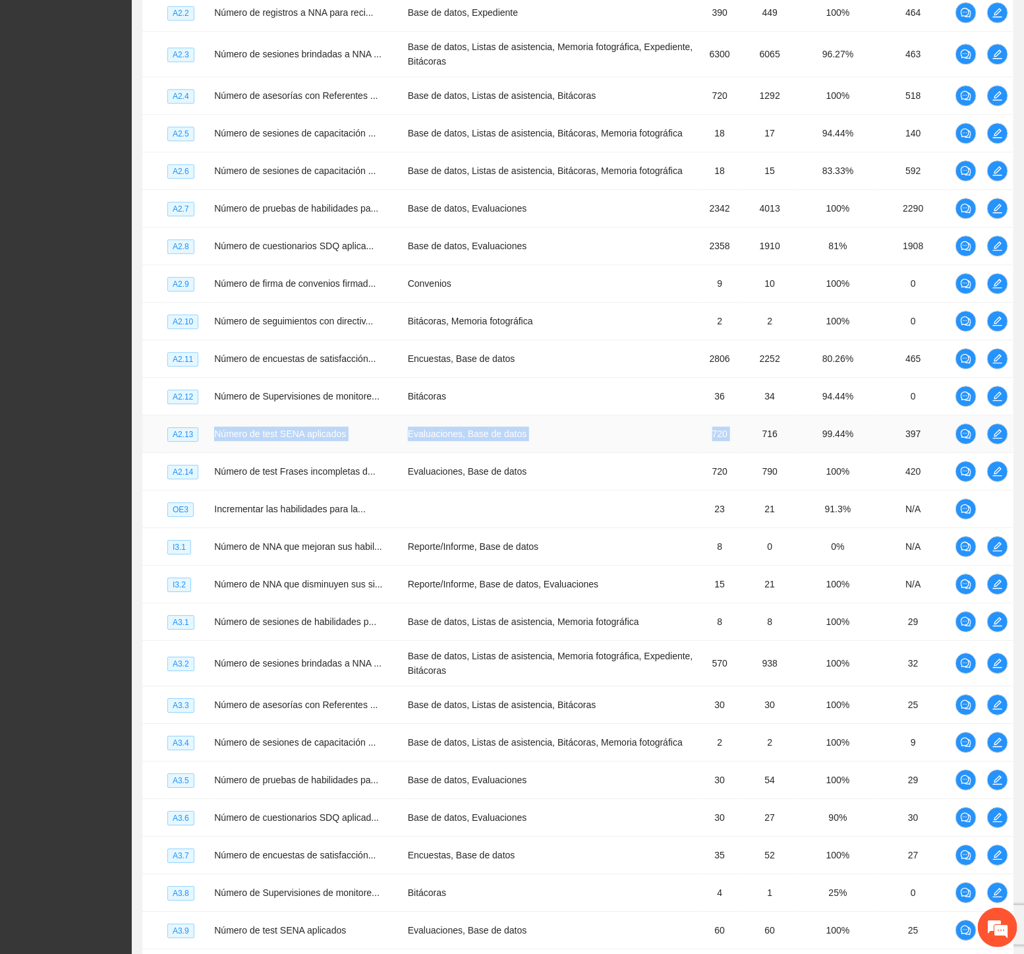
drag, startPoint x: 209, startPoint y: 532, endPoint x: 754, endPoint y: 524, distance: 545.2
click at [757, 453] on tr "A2.13 Número de test SENA aplicados Evaluaciones, Base de datos 720 716 99.44% …" at bounding box center [577, 434] width 871 height 38
drag, startPoint x: 269, startPoint y: 564, endPoint x: 491, endPoint y: 558, distance: 222.2
click at [491, 490] on tr "A2.14 Número de test Frases incompletas d... Evaluaciones, Base de datos 720 79…" at bounding box center [577, 472] width 871 height 38
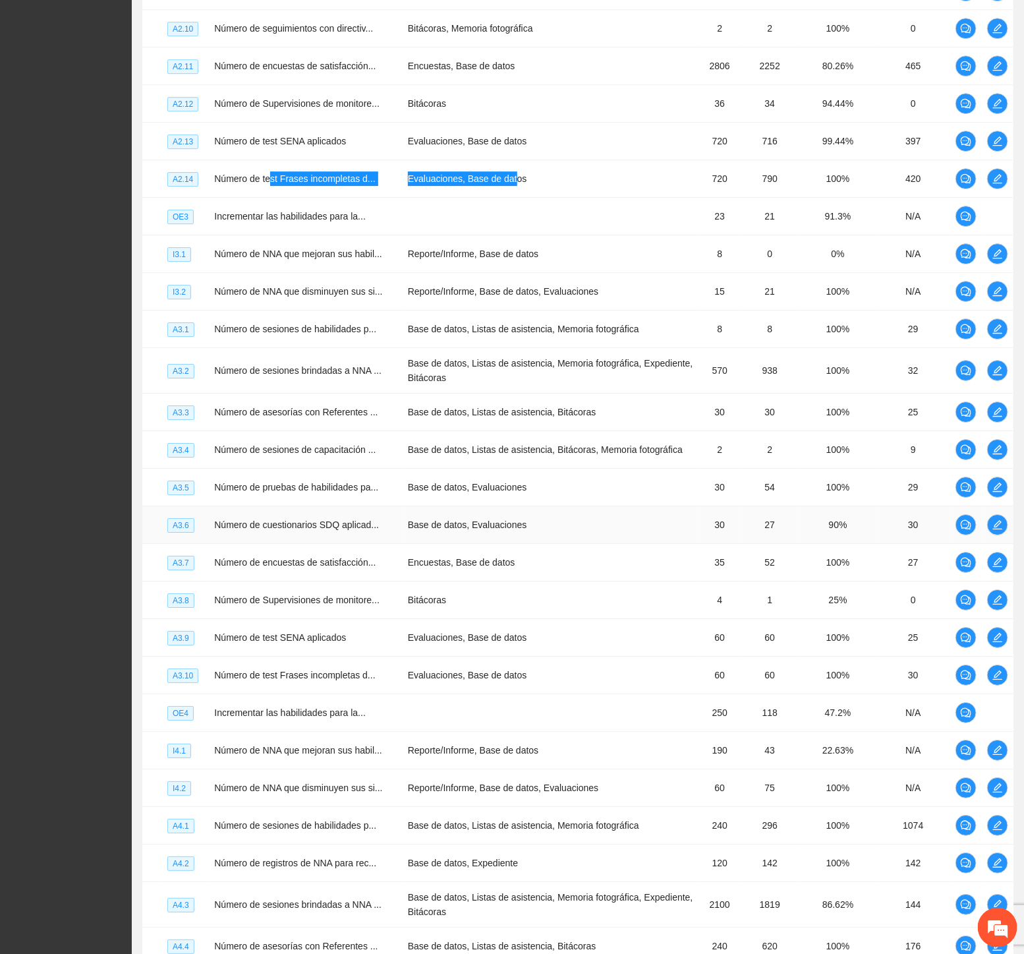
scroll to position [1978, 0]
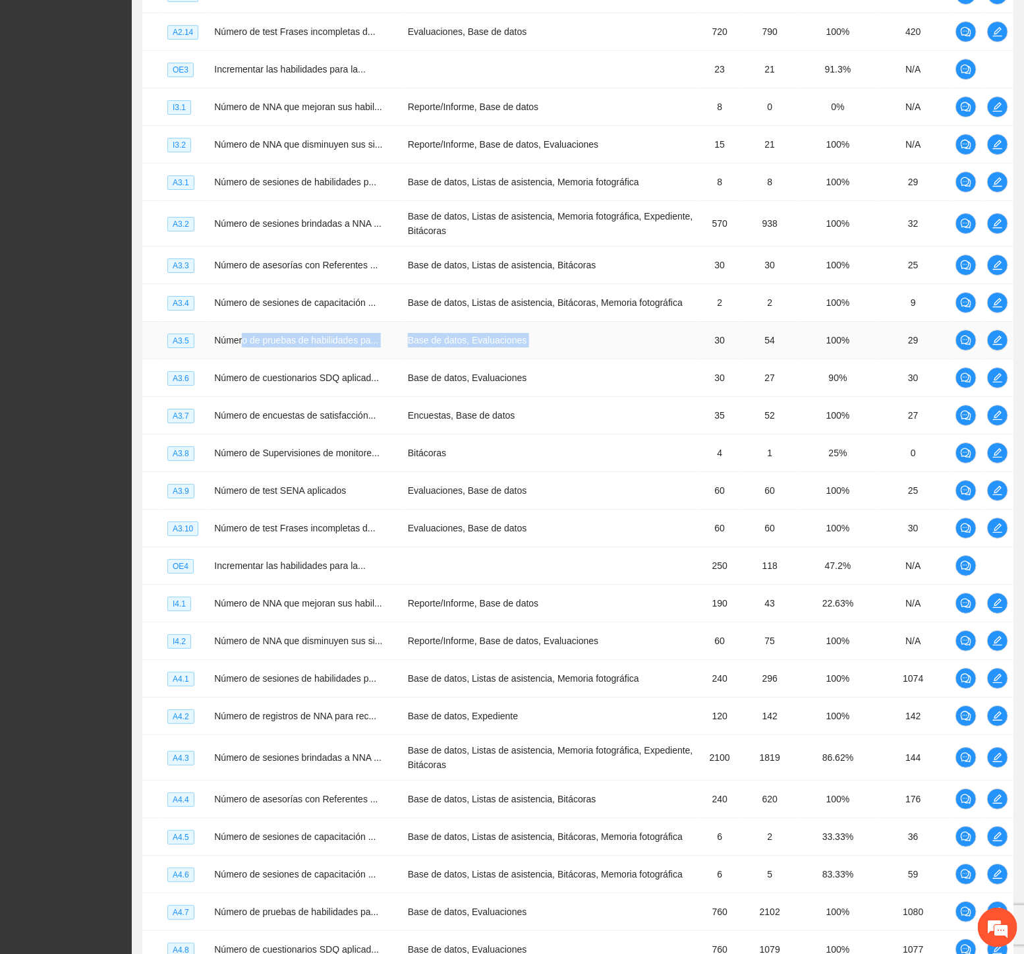
drag, startPoint x: 326, startPoint y: 457, endPoint x: 702, endPoint y: 452, distance: 376.5
click at [710, 359] on tr "A3.5 Número de pruebas de habilidades pa... Base de datos, Evaluaciones 30 54 1…" at bounding box center [577, 341] width 871 height 38
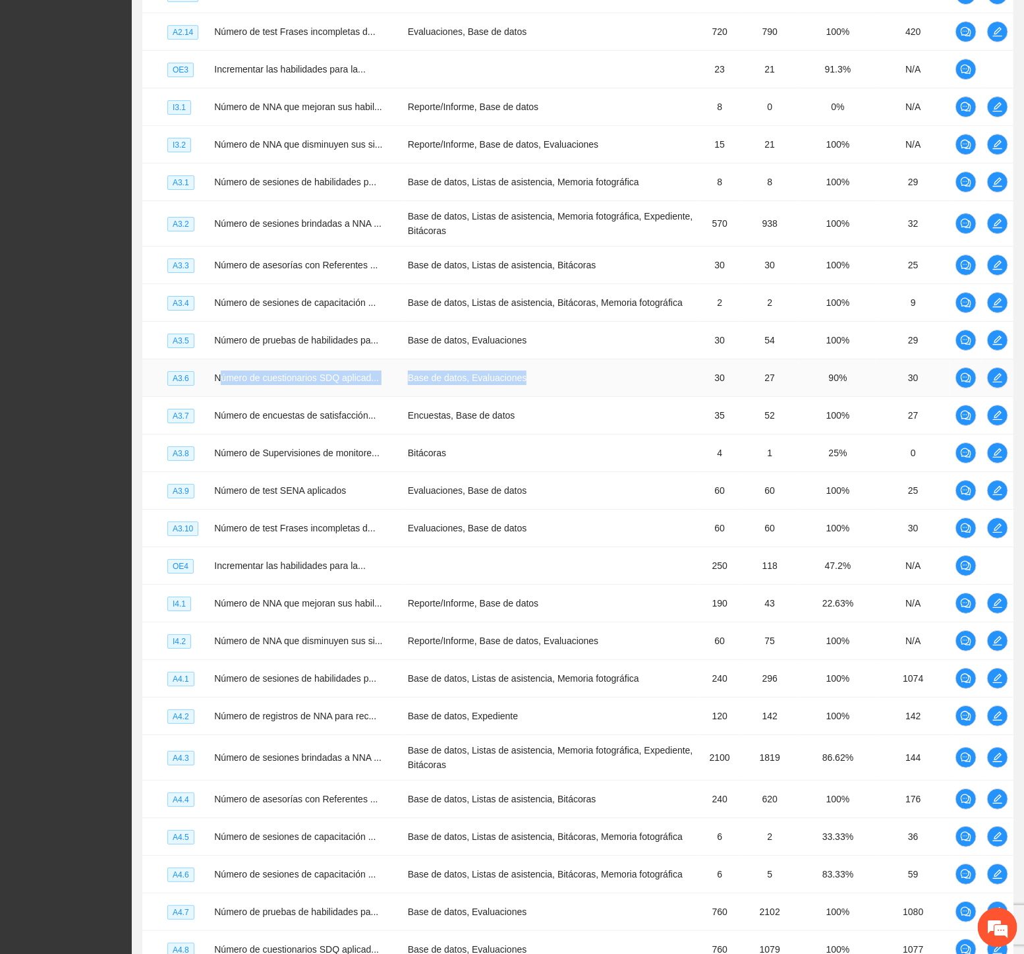
drag, startPoint x: 225, startPoint y: 502, endPoint x: 598, endPoint y: 504, distance: 372.5
click at [598, 397] on tr "A3.6 Número de cuestionarios SDQ aplicad... Base de datos, Evaluaciones 30 27 9…" at bounding box center [577, 378] width 871 height 38
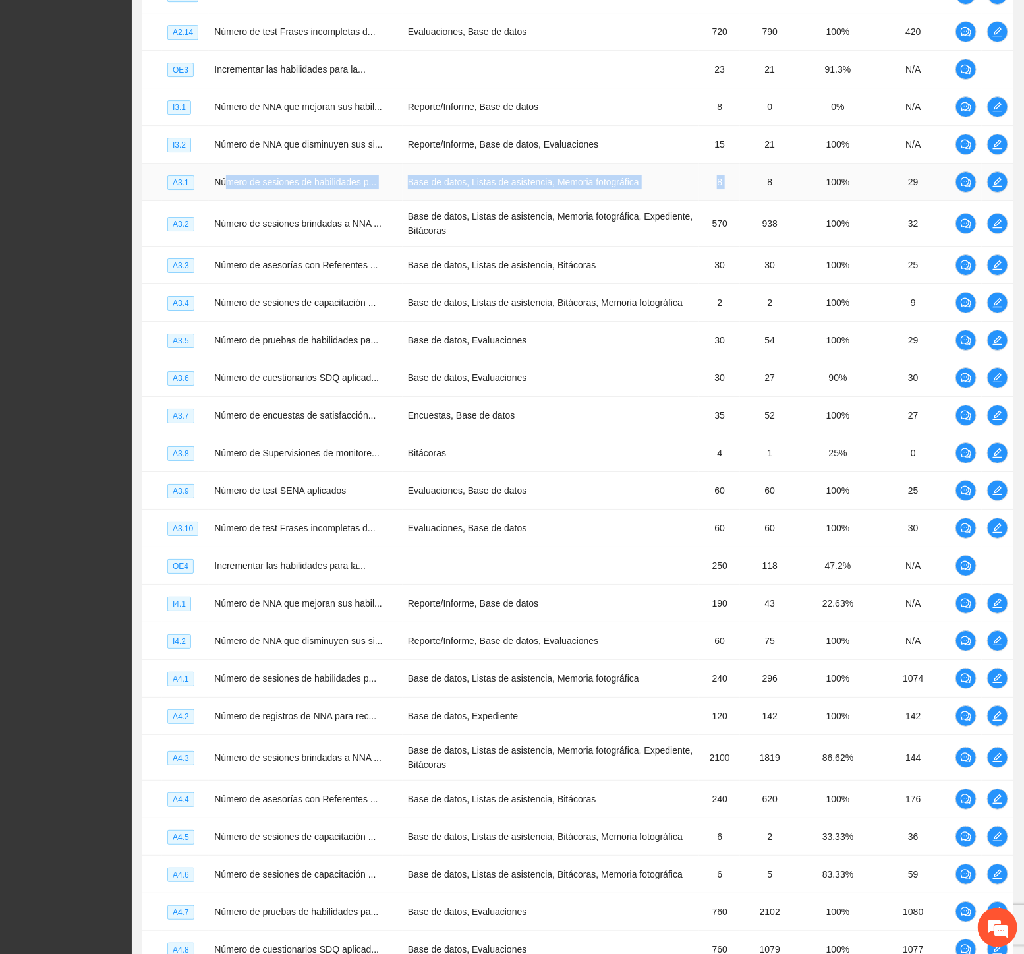
drag, startPoint x: 239, startPoint y: 293, endPoint x: 760, endPoint y: 283, distance: 520.9
click at [760, 201] on tr "A3.1 Número de sesiones de habilidades p... Base de datos, Listas de asistencia…" at bounding box center [577, 182] width 871 height 38
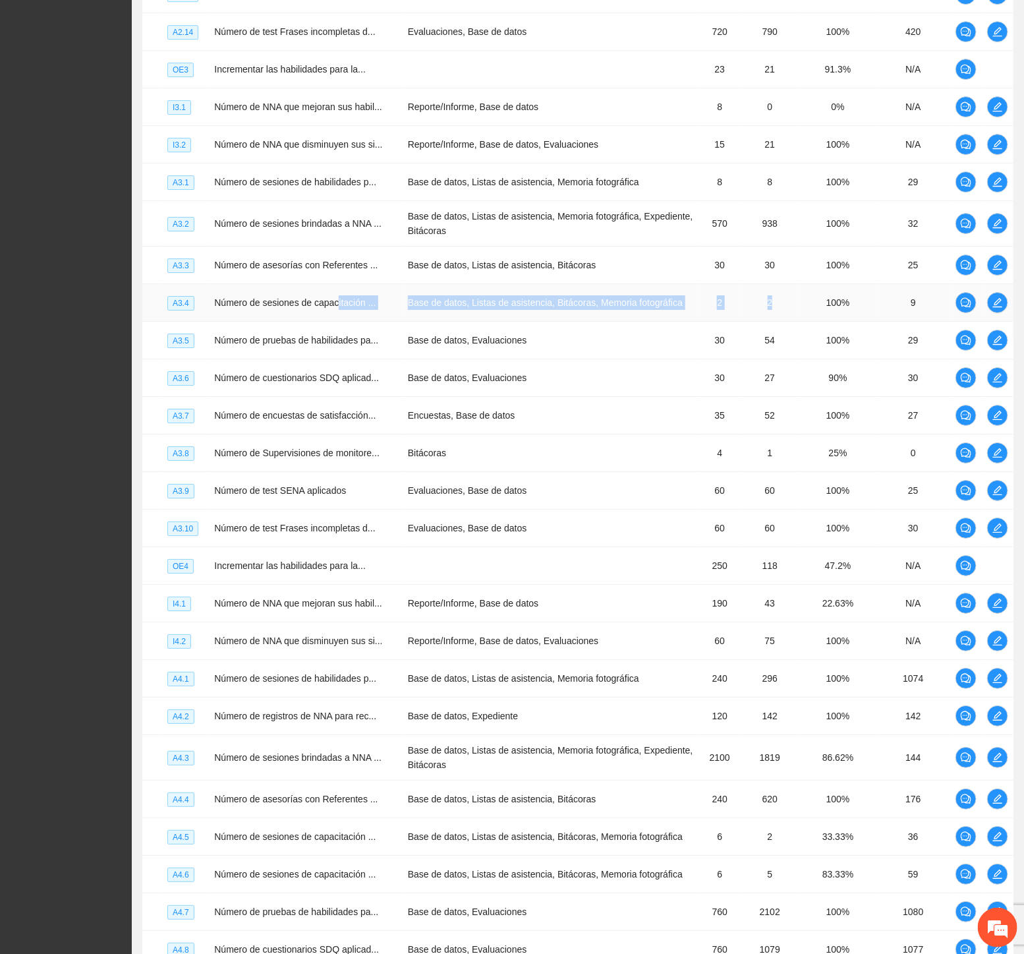
drag, startPoint x: 337, startPoint y: 423, endPoint x: 788, endPoint y: 418, distance: 451.6
click at [782, 322] on tr "A3.4 Número de sesiones de capacitación ... Base de datos, Listas de asistencia…" at bounding box center [577, 303] width 871 height 38
drag, startPoint x: 299, startPoint y: 341, endPoint x: 332, endPoint y: 334, distance: 33.9
click at [300, 247] on td "Número de sesiones brindadas a NNA ..." at bounding box center [306, 223] width 194 height 45
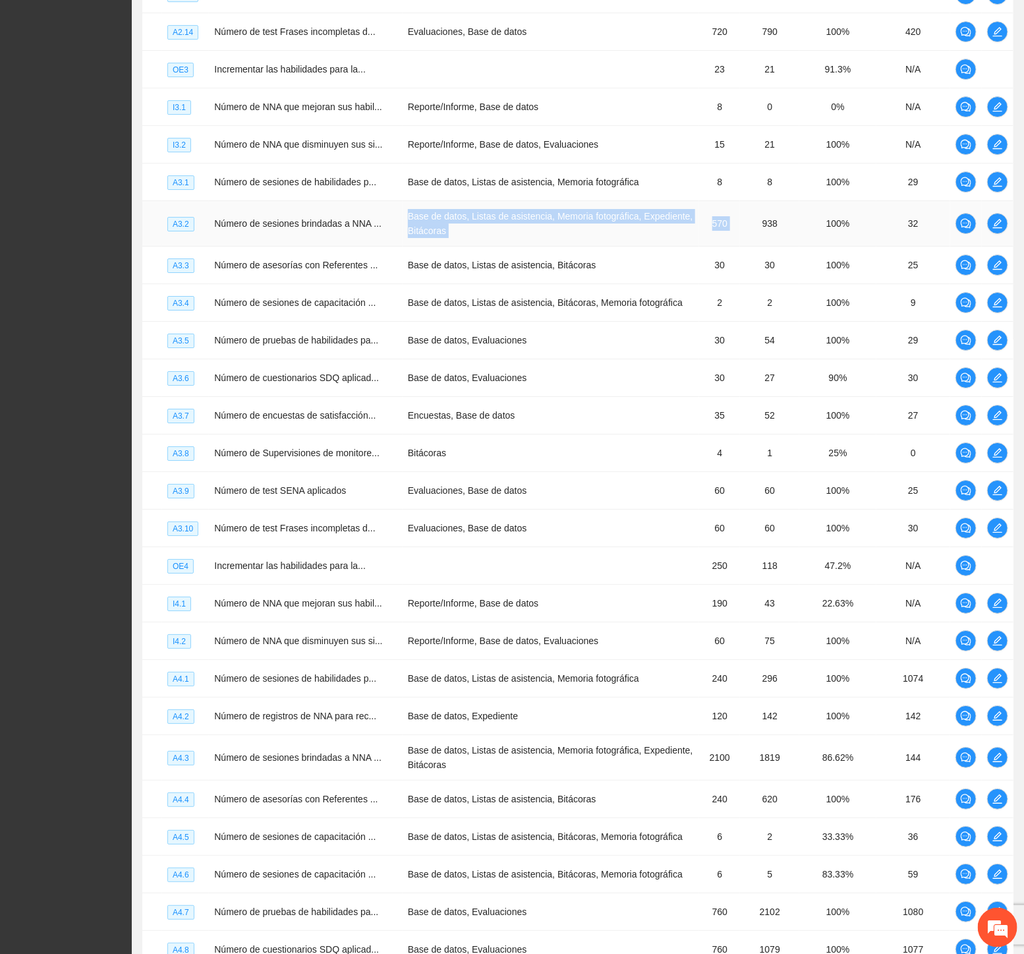
drag, startPoint x: 432, startPoint y: 319, endPoint x: 759, endPoint y: 330, distance: 327.8
click at [759, 247] on tr "A3.2 Número de sesiones brindadas a NNA ... Base de datos, Listas de asistencia…" at bounding box center [577, 223] width 871 height 45
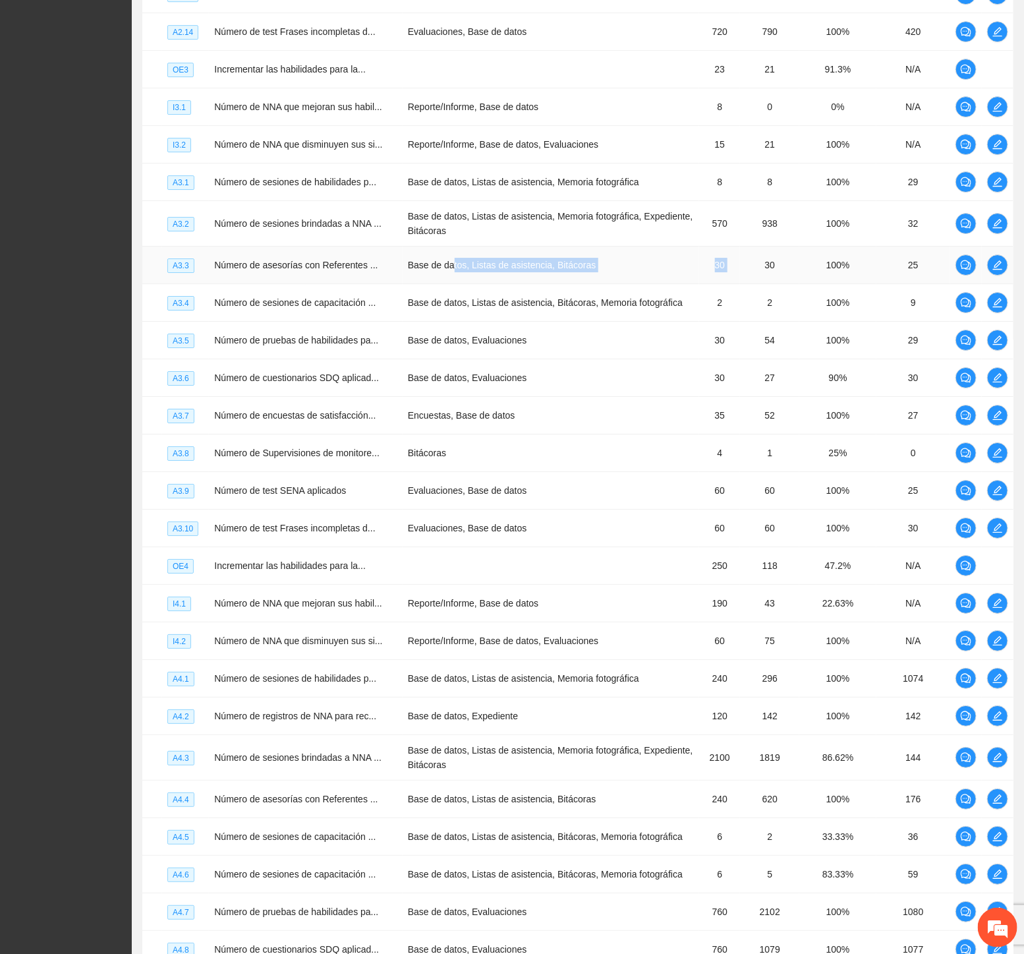
drag, startPoint x: 443, startPoint y: 379, endPoint x: 750, endPoint y: 369, distance: 307.4
click at [750, 284] on tr "A3.3 Número de asesorías con Referentes ... Base de datos, Listas de asistencia…" at bounding box center [577, 266] width 871 height 38
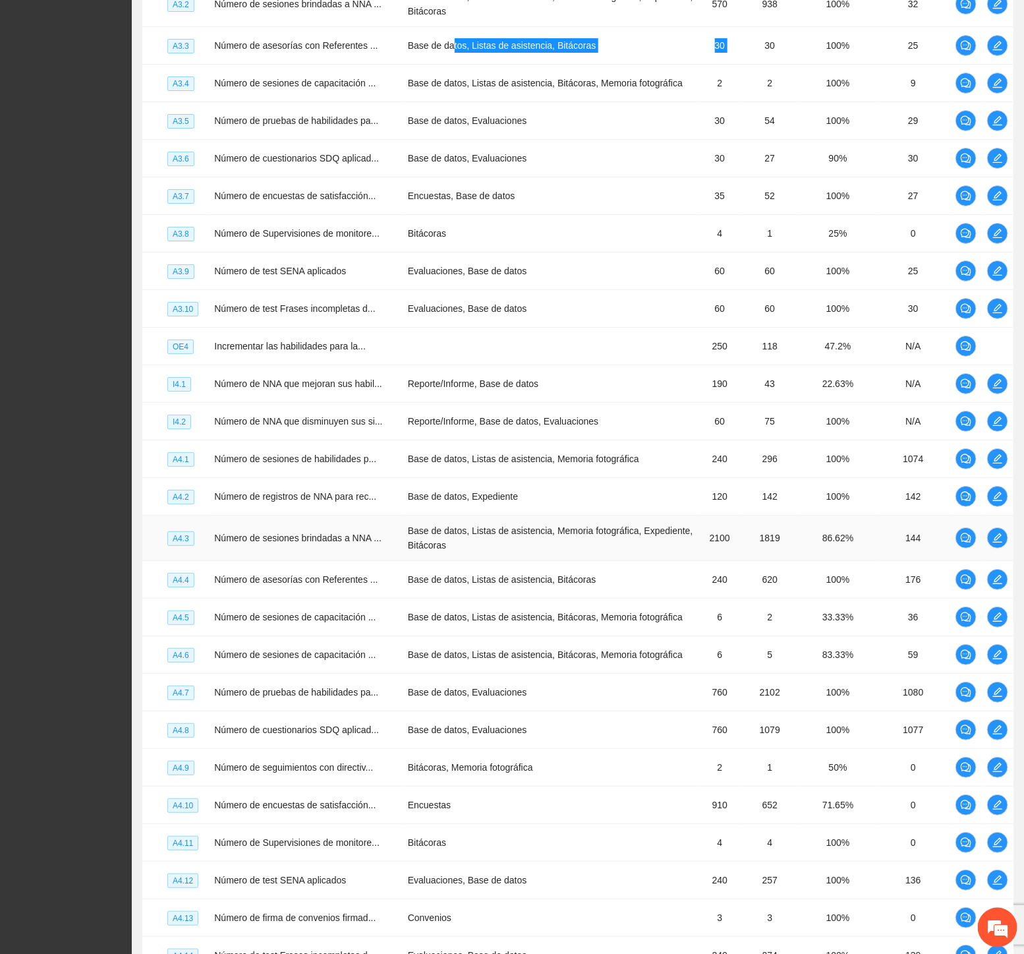
scroll to position [2344, 0]
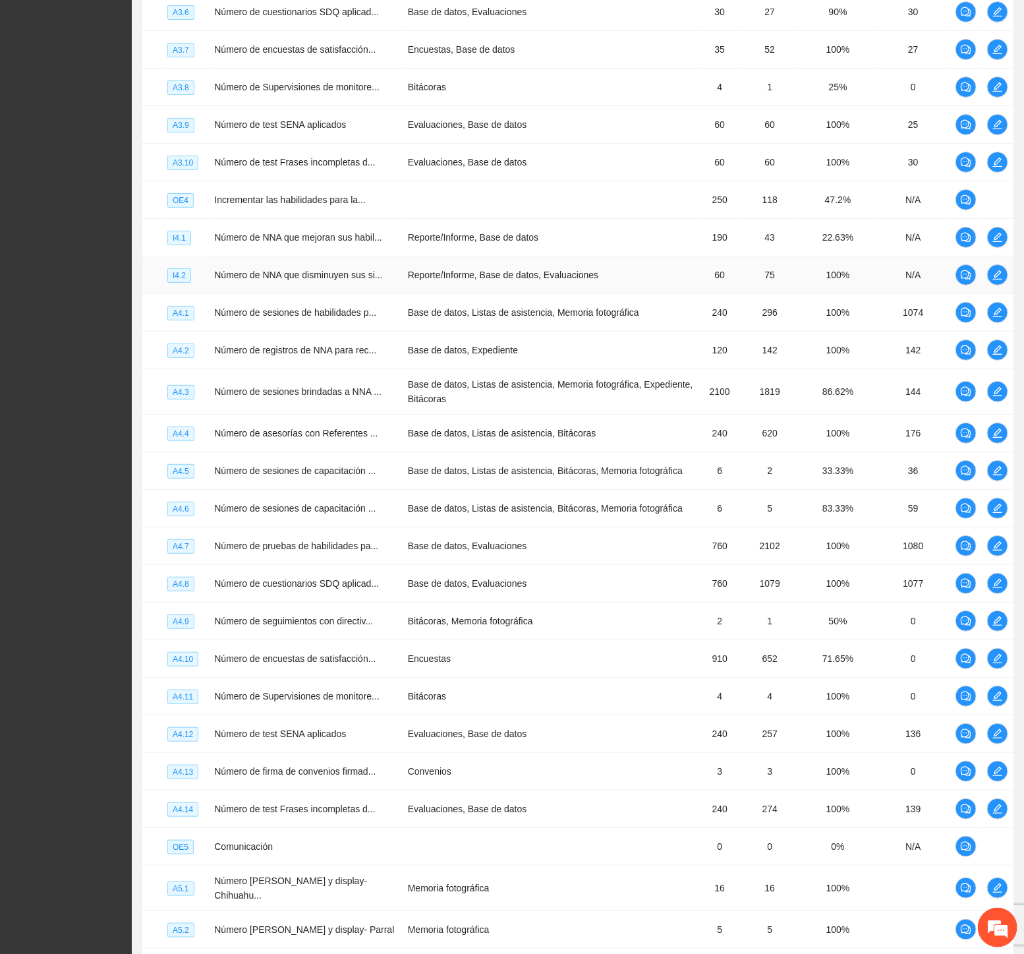
drag, startPoint x: 234, startPoint y: 416, endPoint x: 227, endPoint y: 427, distance: 12.8
click at [234, 294] on td "Número de NNA que disminuyen sus si..." at bounding box center [306, 275] width 194 height 38
drag, startPoint x: 222, startPoint y: 488, endPoint x: 740, endPoint y: 490, distance: 517.5
click at [740, 369] on tr "A4.2 Número de registros de NNA para rec... Base de datos, Expediente 120 142 1…" at bounding box center [577, 351] width 871 height 38
drag, startPoint x: 328, startPoint y: 535, endPoint x: 842, endPoint y: 539, distance: 514.2
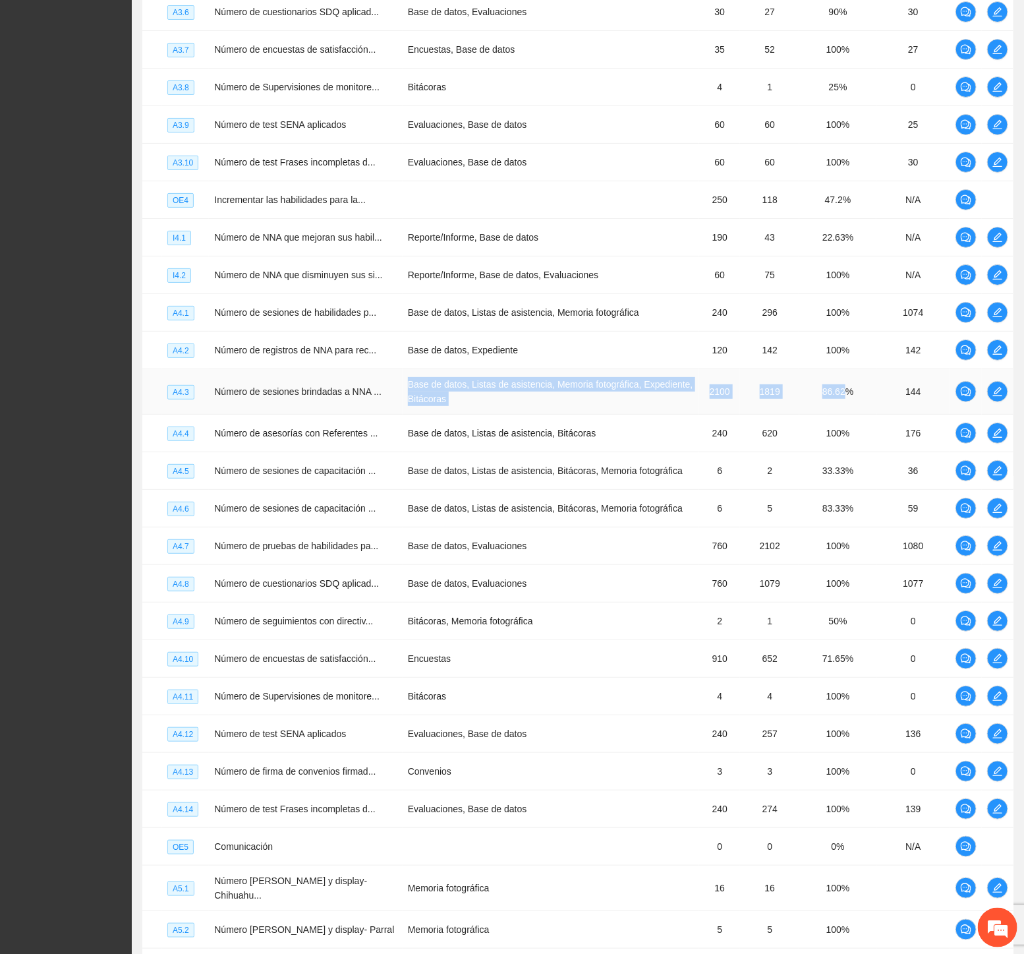
click at [842, 415] on tr "A4.3 Número de sesiones brindadas a NNA ... Base de datos, Listas de asistencia…" at bounding box center [577, 391] width 871 height 45
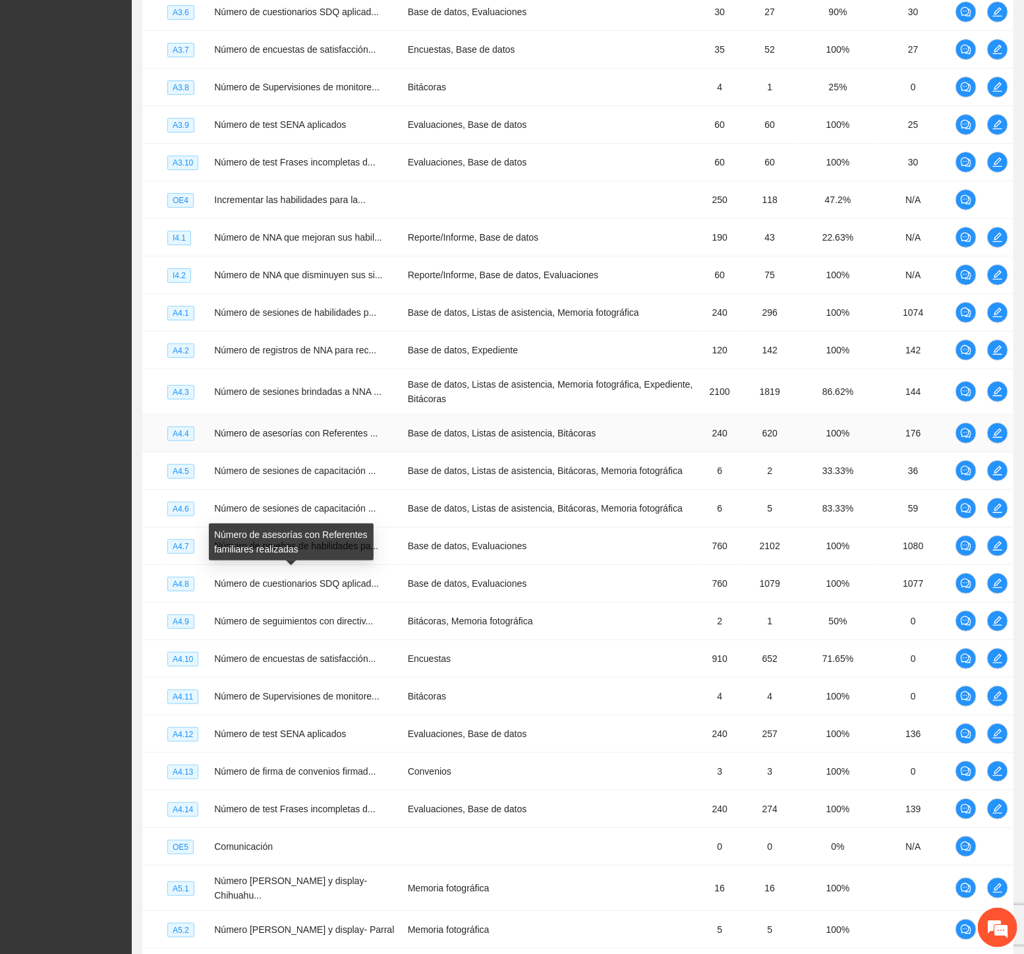
drag, startPoint x: 413, startPoint y: 580, endPoint x: 436, endPoint y: 582, distance: 23.8
click at [418, 452] on td "Base de datos, Listas de asistencia, Bitácoras" at bounding box center [551, 434] width 297 height 38
drag, startPoint x: 759, startPoint y: 578, endPoint x: 800, endPoint y: 577, distance: 40.9
click at [800, 452] on tr "A4.4 Número de asesorías con Referentes ... Base de datos, Listas de asistencia…" at bounding box center [577, 434] width 871 height 38
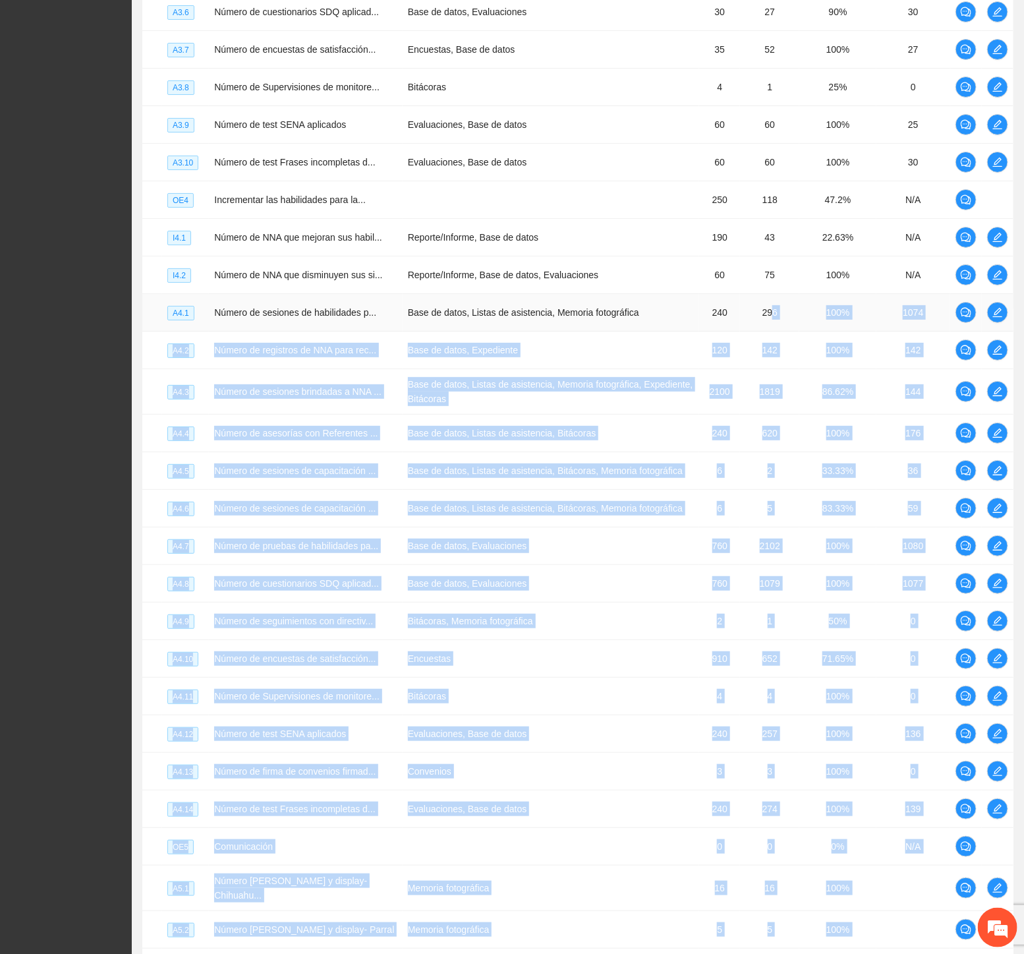
drag, startPoint x: 624, startPoint y: 456, endPoint x: 768, endPoint y: 459, distance: 144.4
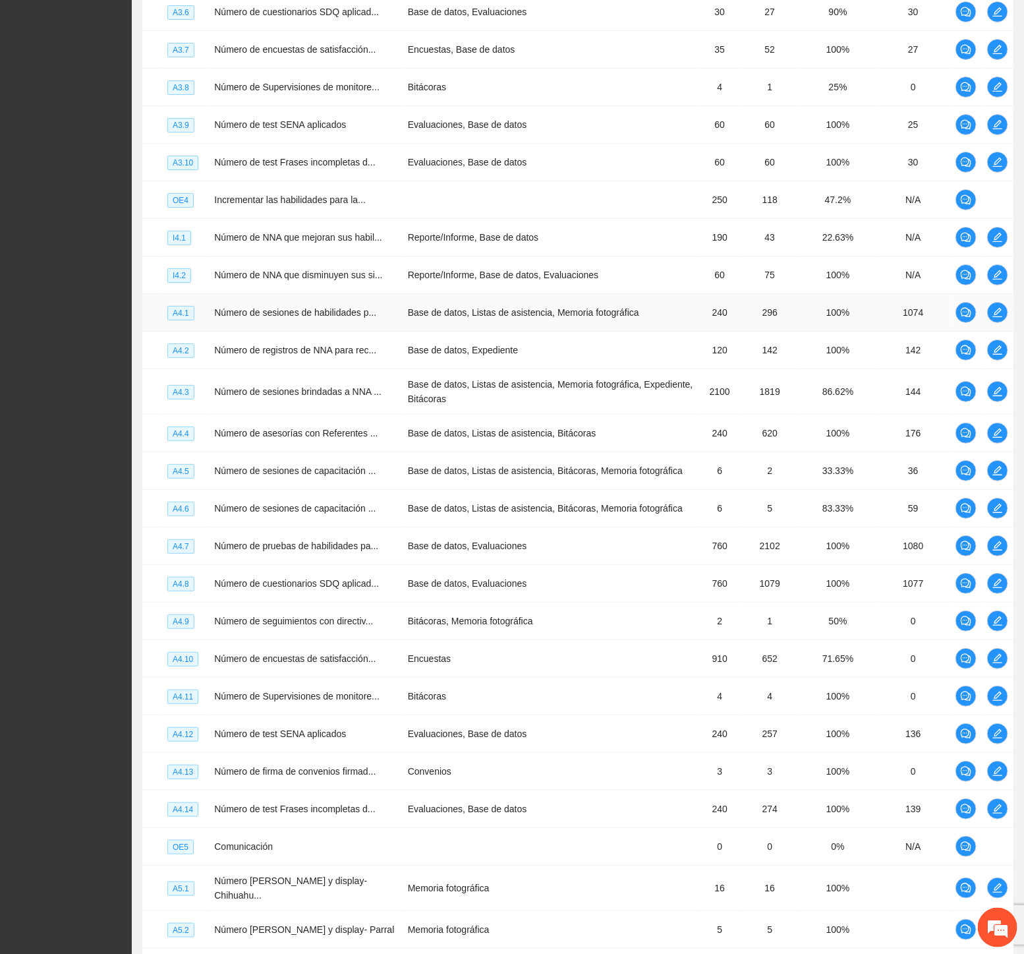
drag, startPoint x: 712, startPoint y: 459, endPoint x: 682, endPoint y: 459, distance: 30.3
click at [709, 332] on td "240" at bounding box center [719, 313] width 41 height 38
drag, startPoint x: 589, startPoint y: 459, endPoint x: 810, endPoint y: 460, distance: 220.2
click at [801, 332] on tr "A4.1 Número de sesiones de habilidades p... Base de datos, Listas de asistencia…" at bounding box center [577, 313] width 871 height 38
click at [246, 514] on span "Número de sesiones de capacitación ..." at bounding box center [295, 508] width 162 height 11
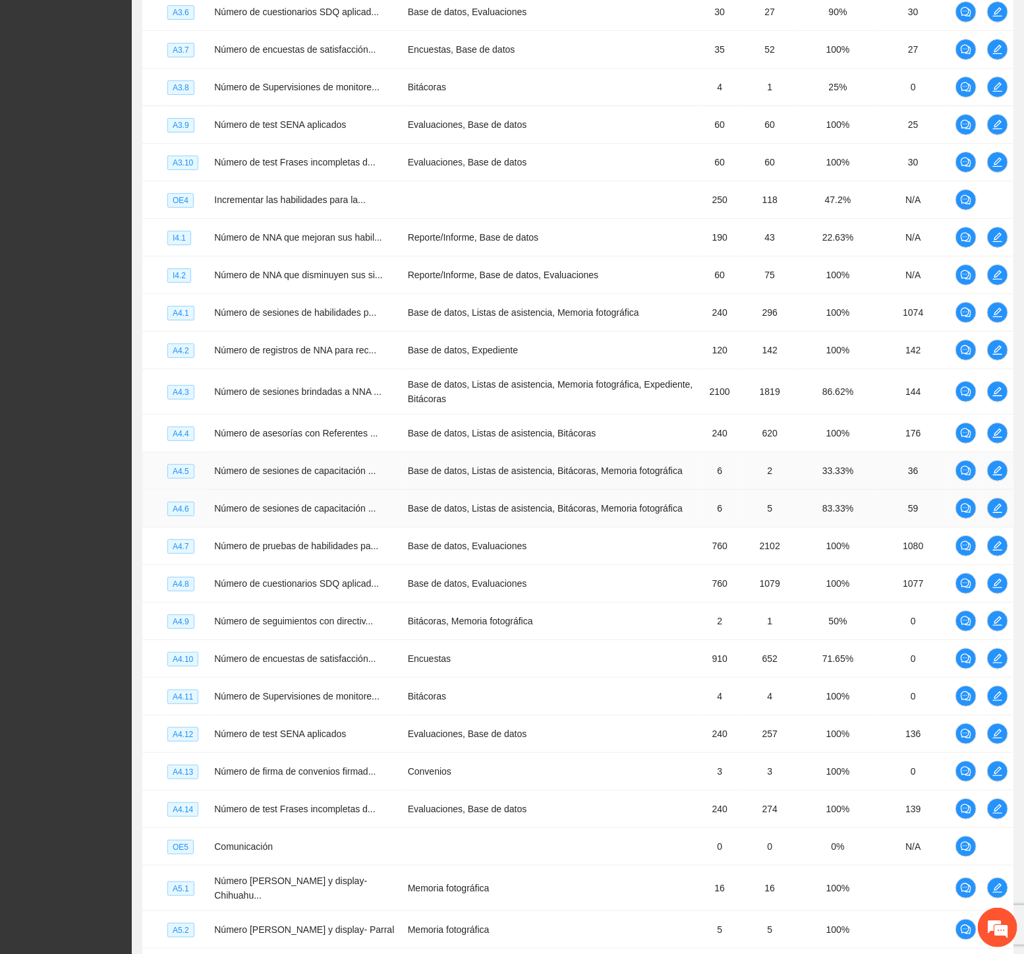
click at [413, 490] on td "Base de datos, Listas de asistencia, Bitácoras, Memoria fotográfica" at bounding box center [551, 471] width 297 height 38
click at [492, 106] on td "Bitácoras" at bounding box center [551, 88] width 297 height 38
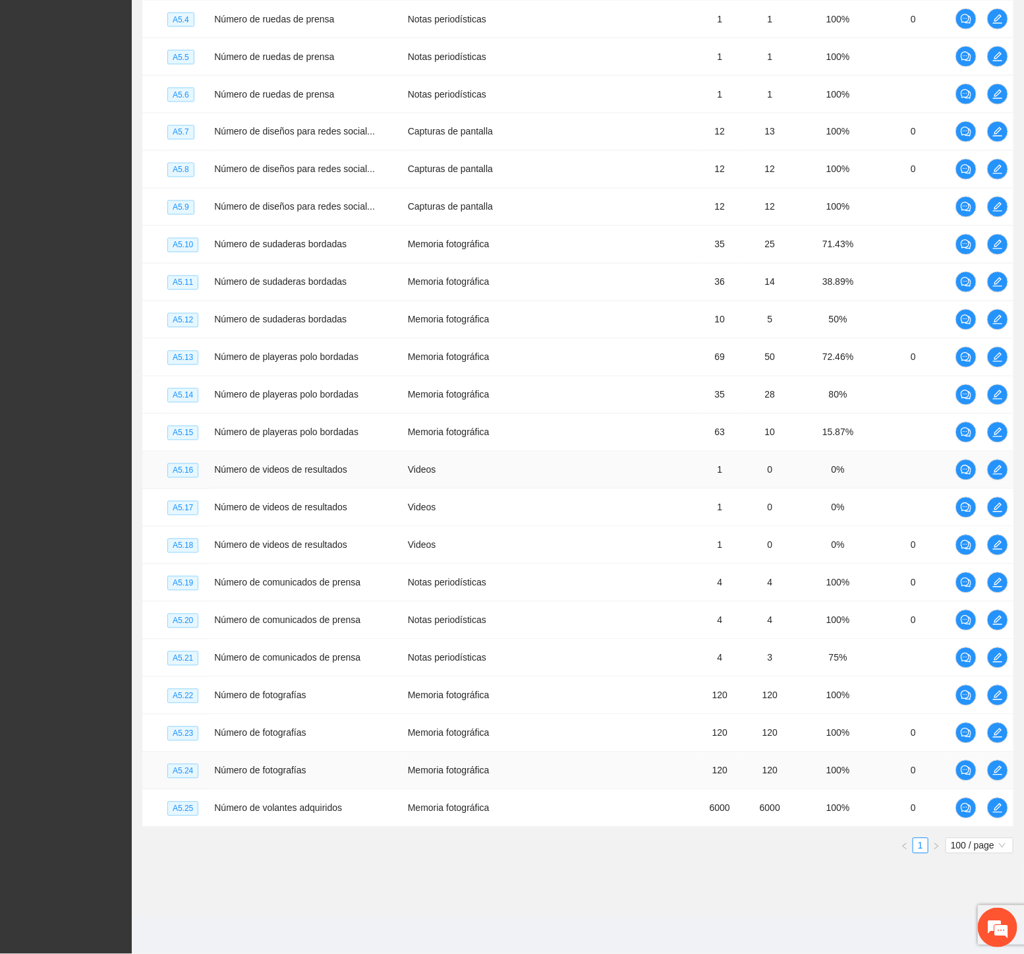
scroll to position [3484, 0]
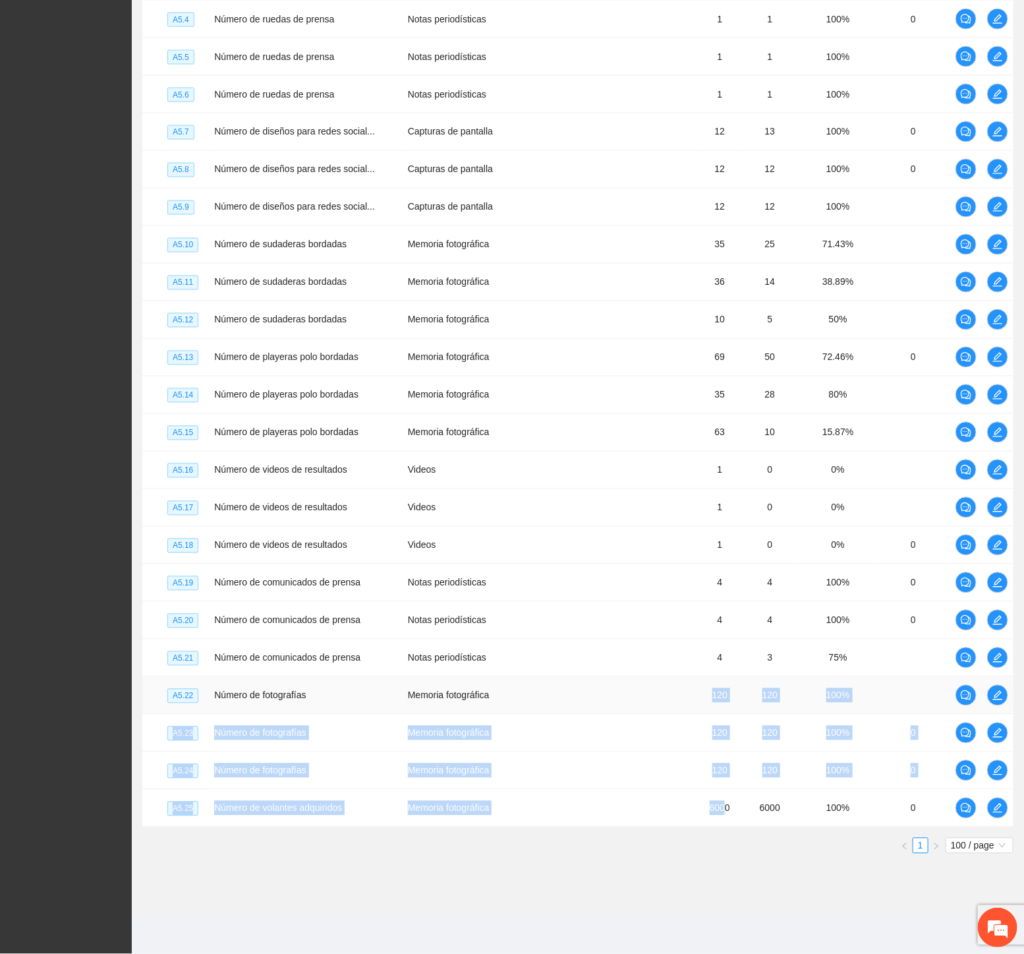
drag, startPoint x: 722, startPoint y: 813, endPoint x: 707, endPoint y: 686, distance: 128.1
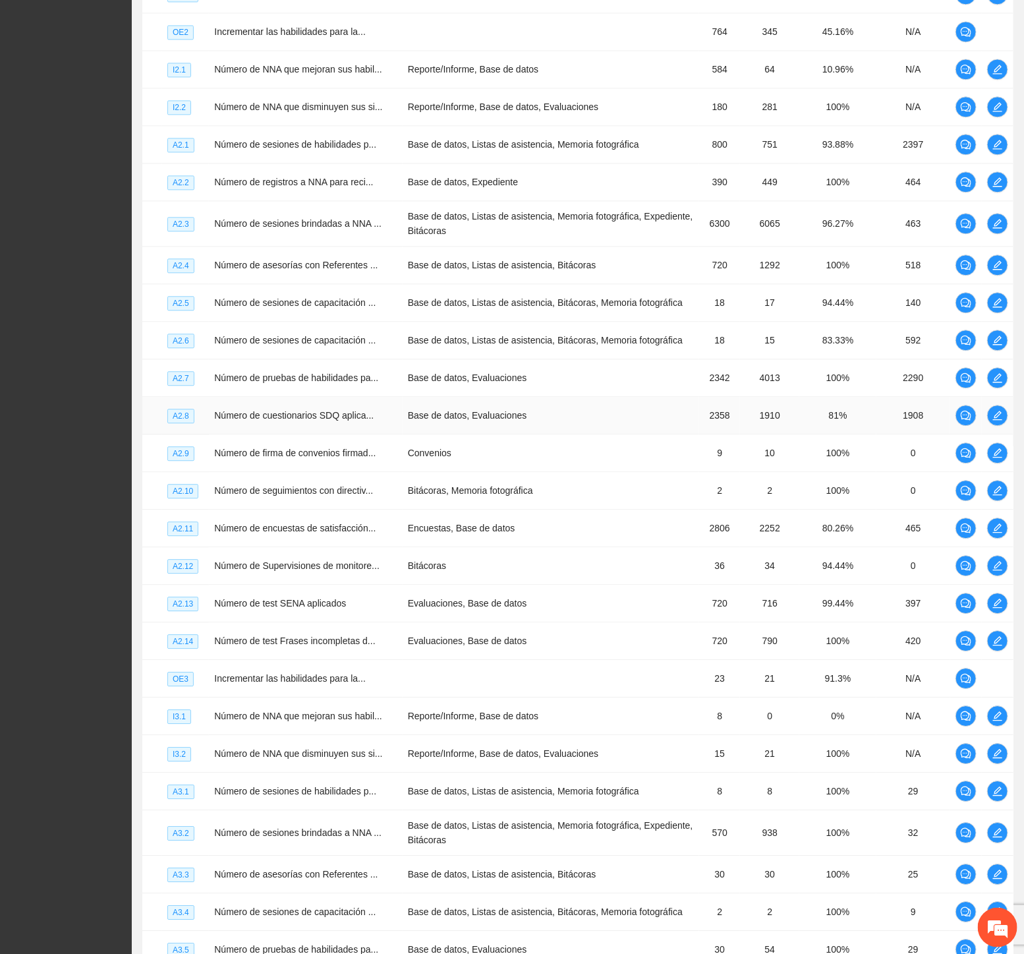
scroll to position [1287, 0]
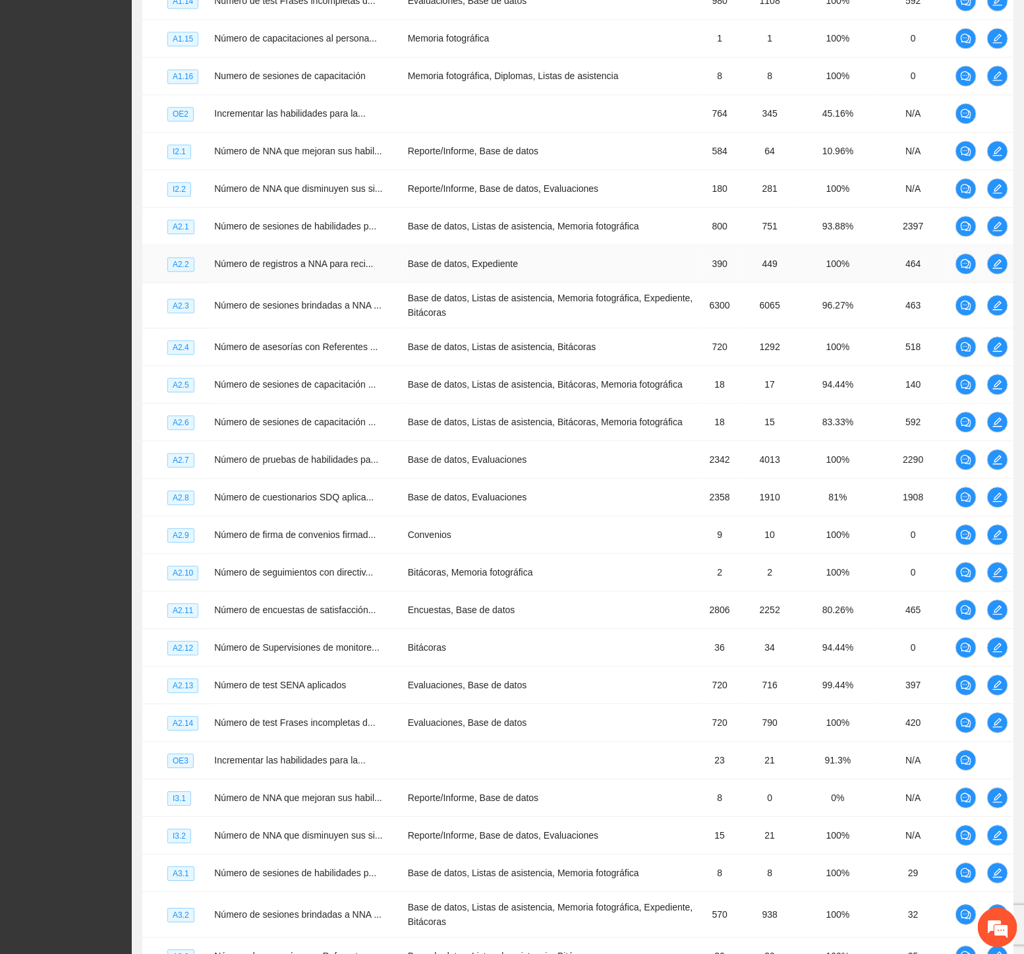
click at [361, 269] on span "Número de registros a NNA para reci..." at bounding box center [293, 263] width 159 height 11
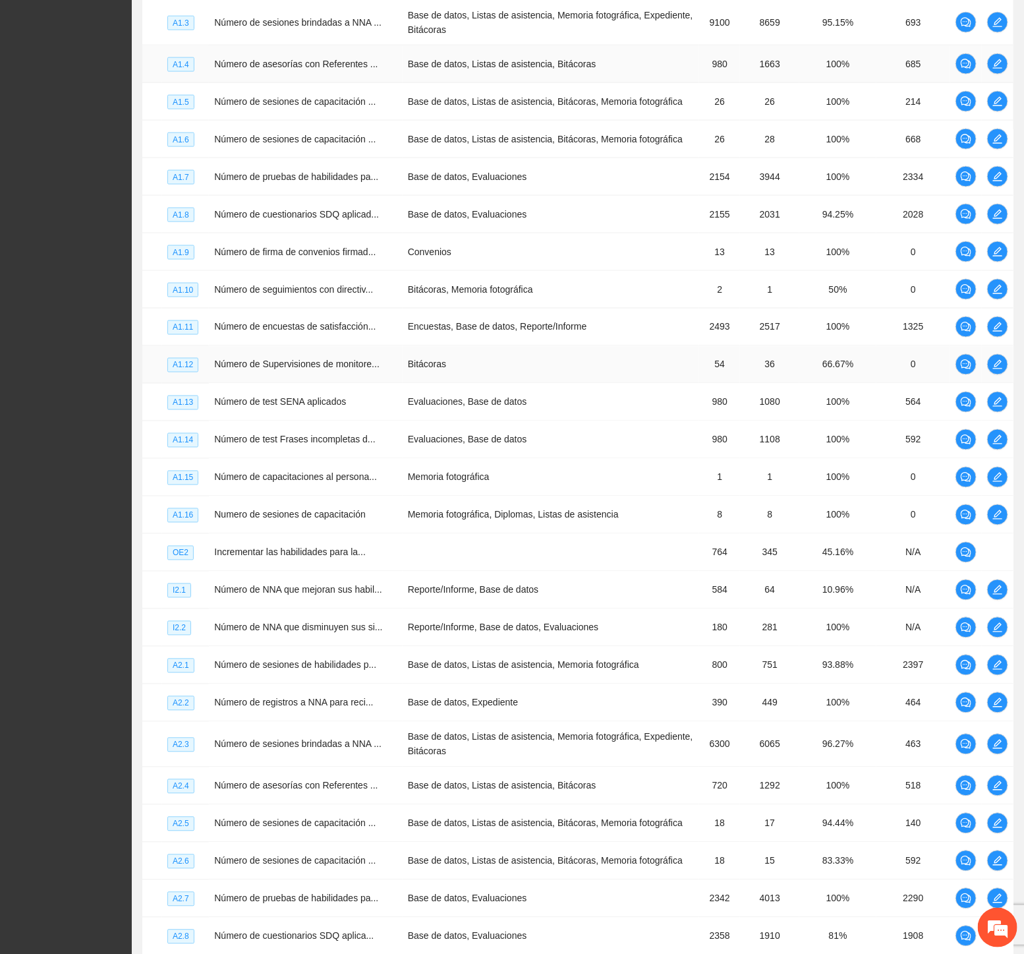
scroll to position [847, 0]
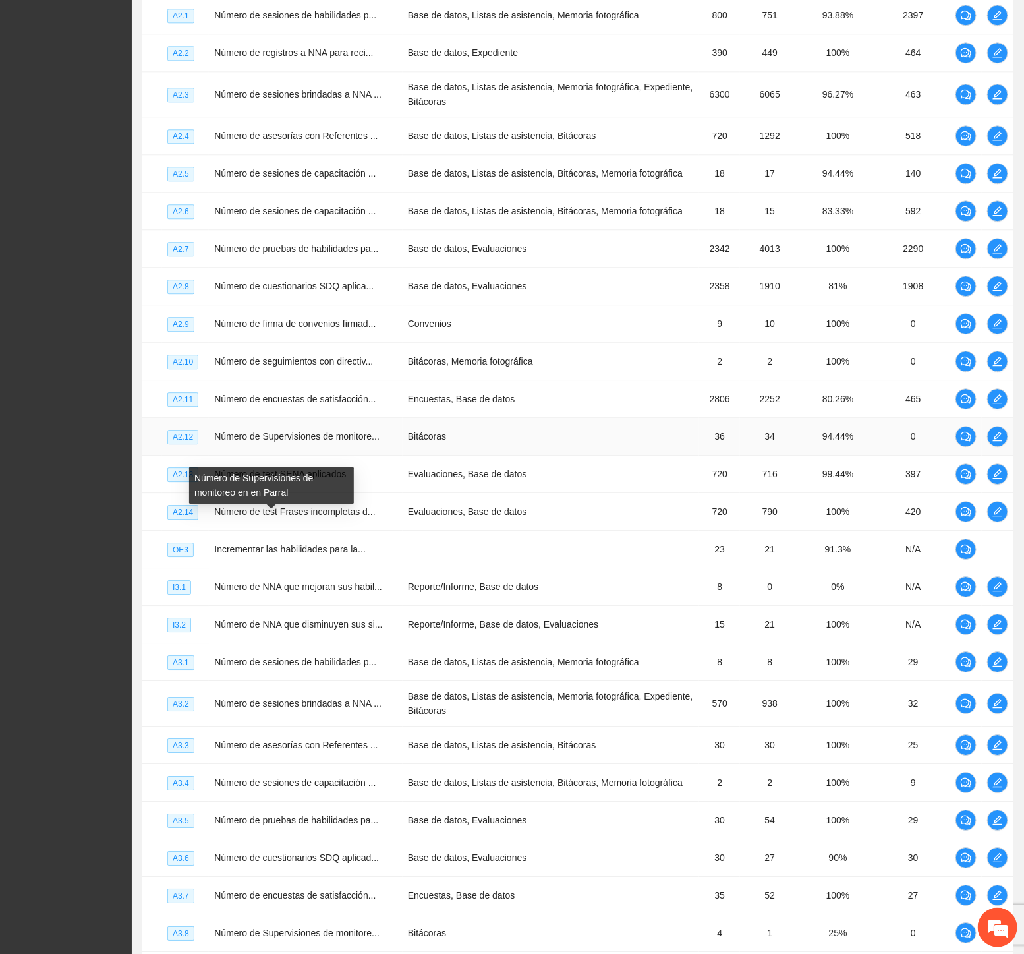
scroll to position [1653, 0]
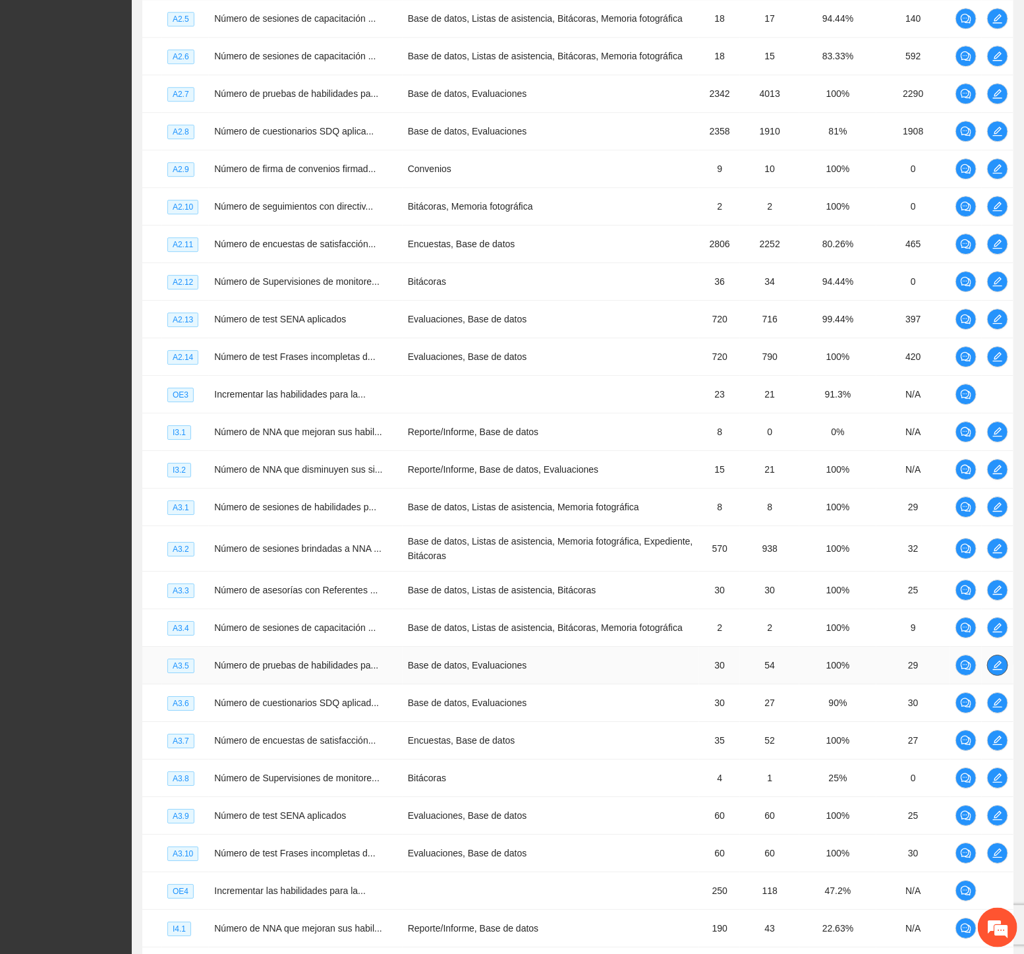
click at [1002, 670] on icon "edit" at bounding box center [998, 665] width 11 height 11
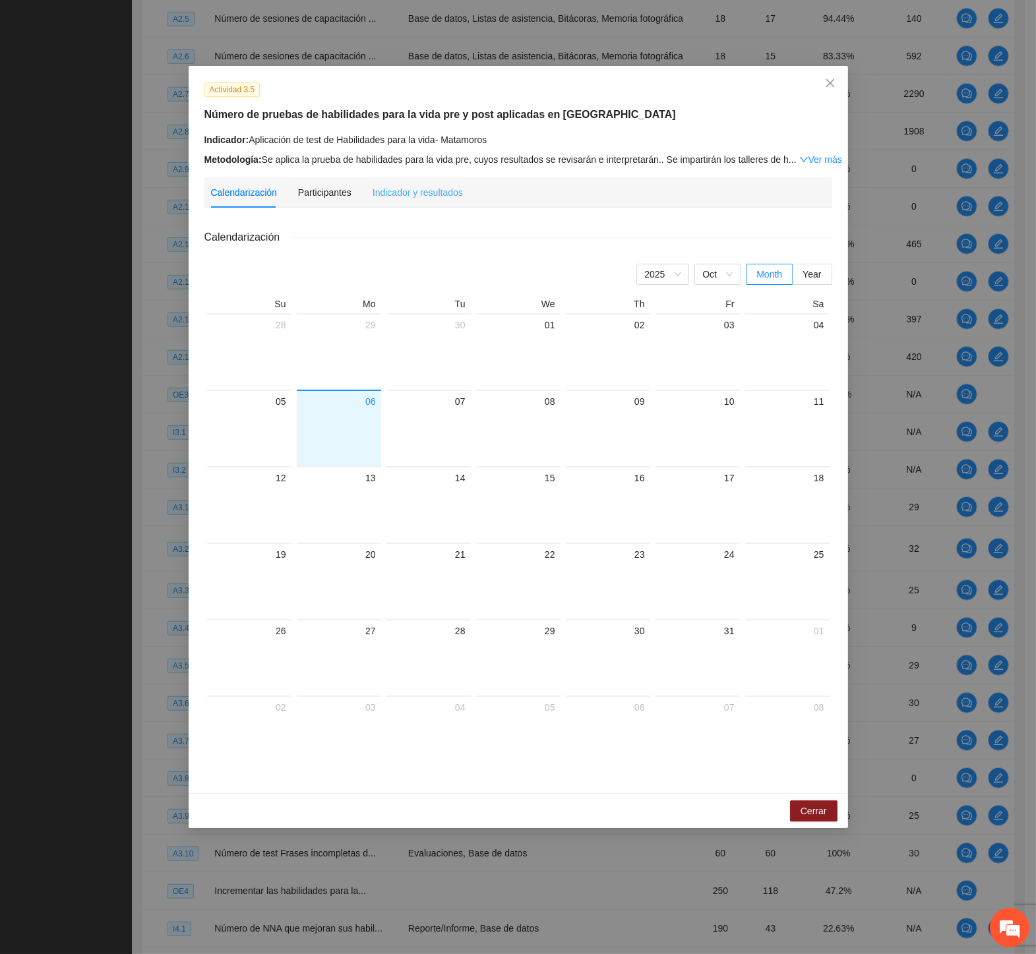
click at [423, 200] on div "Indicador y resultados" at bounding box center [417, 192] width 90 height 30
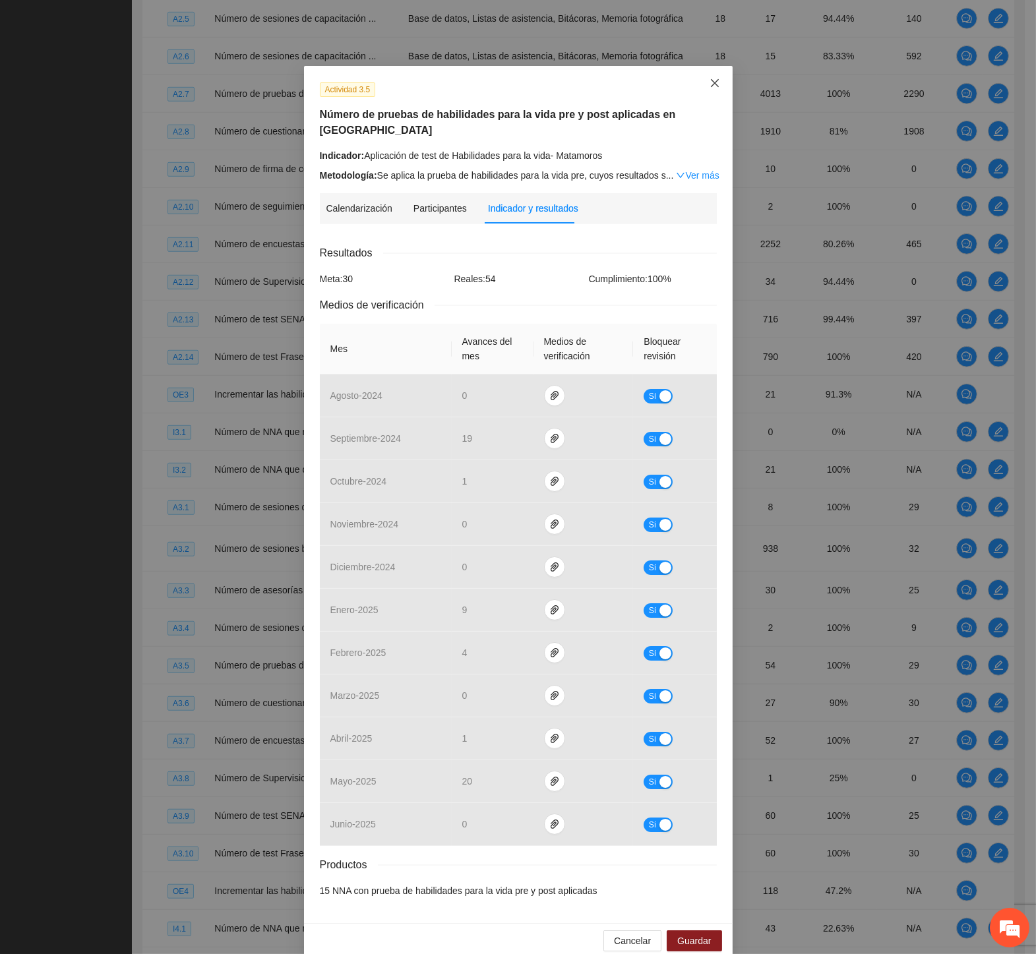
click at [709, 80] on icon "close" at bounding box center [714, 83] width 11 height 11
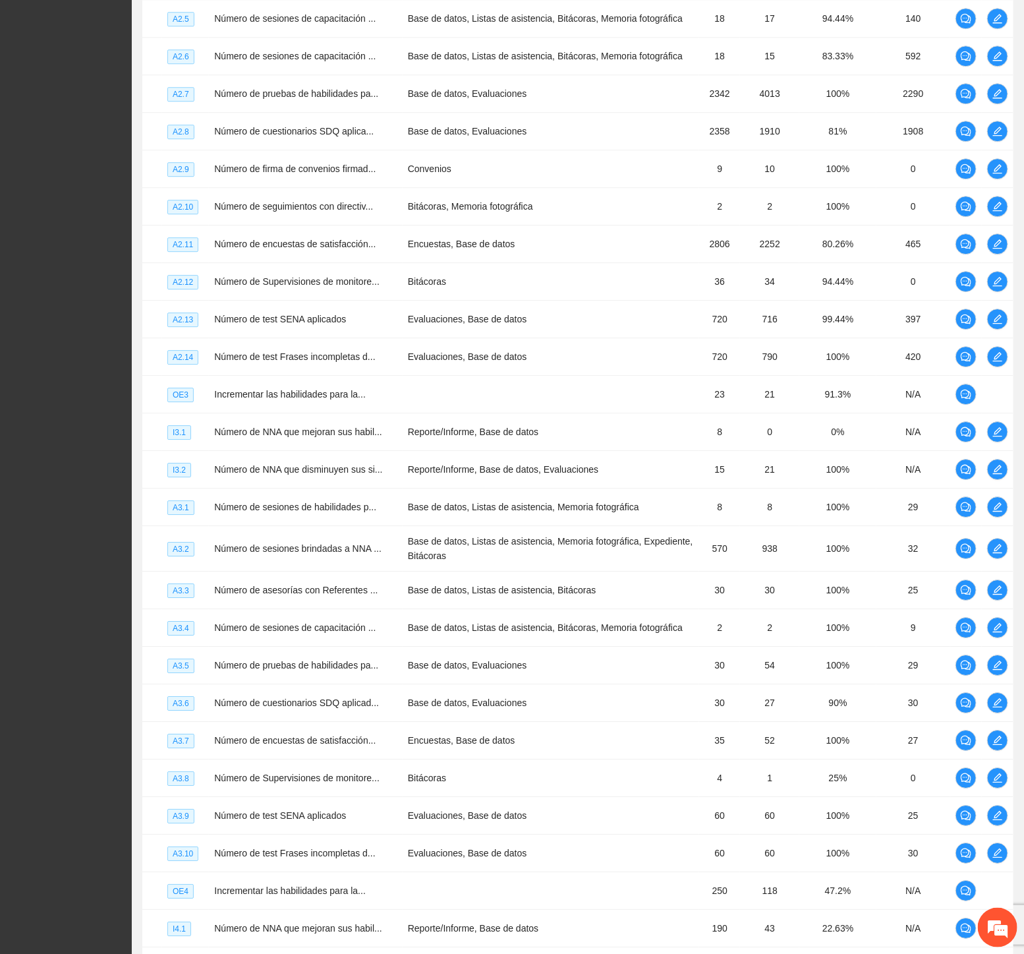
click at [36, 675] on div "Solicitudes Monitoreo de proyectos Resumen de monitoreo Resumen de proyectos ap…" at bounding box center [66, 488] width 132 height 4283
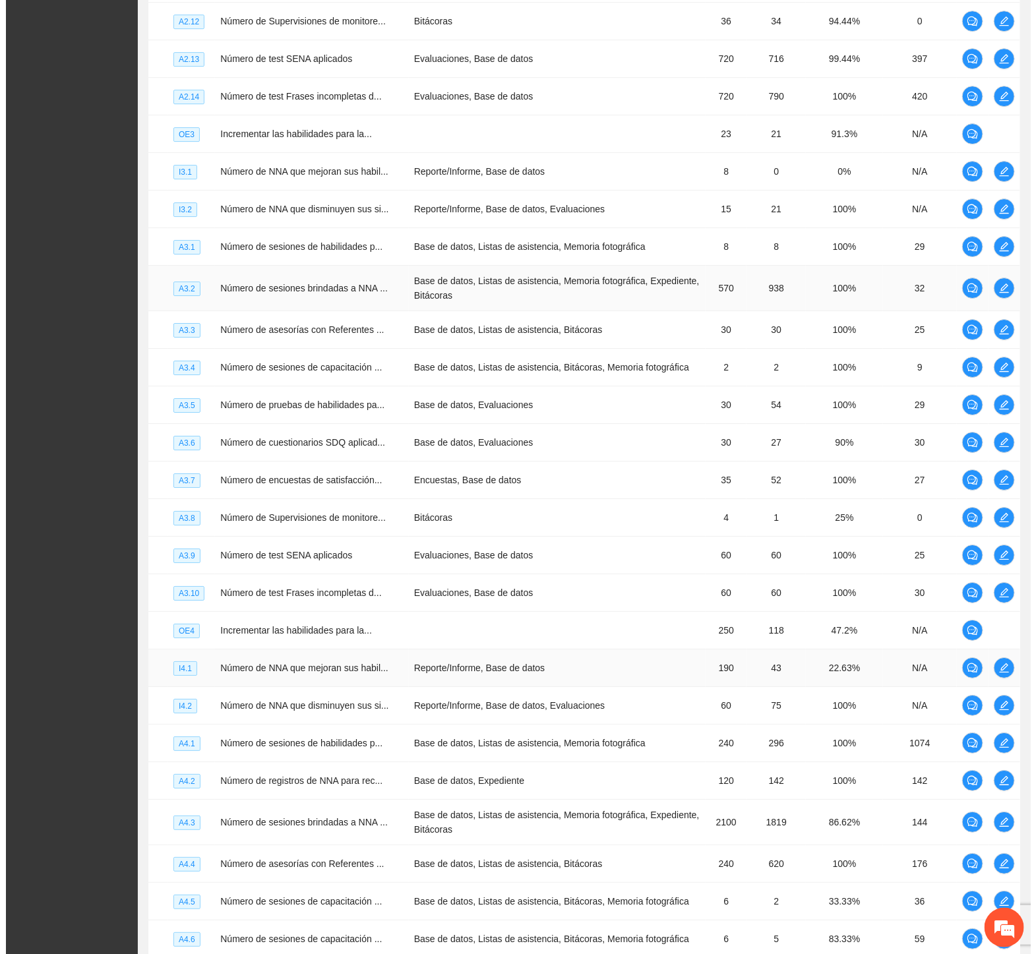
scroll to position [2092, 0]
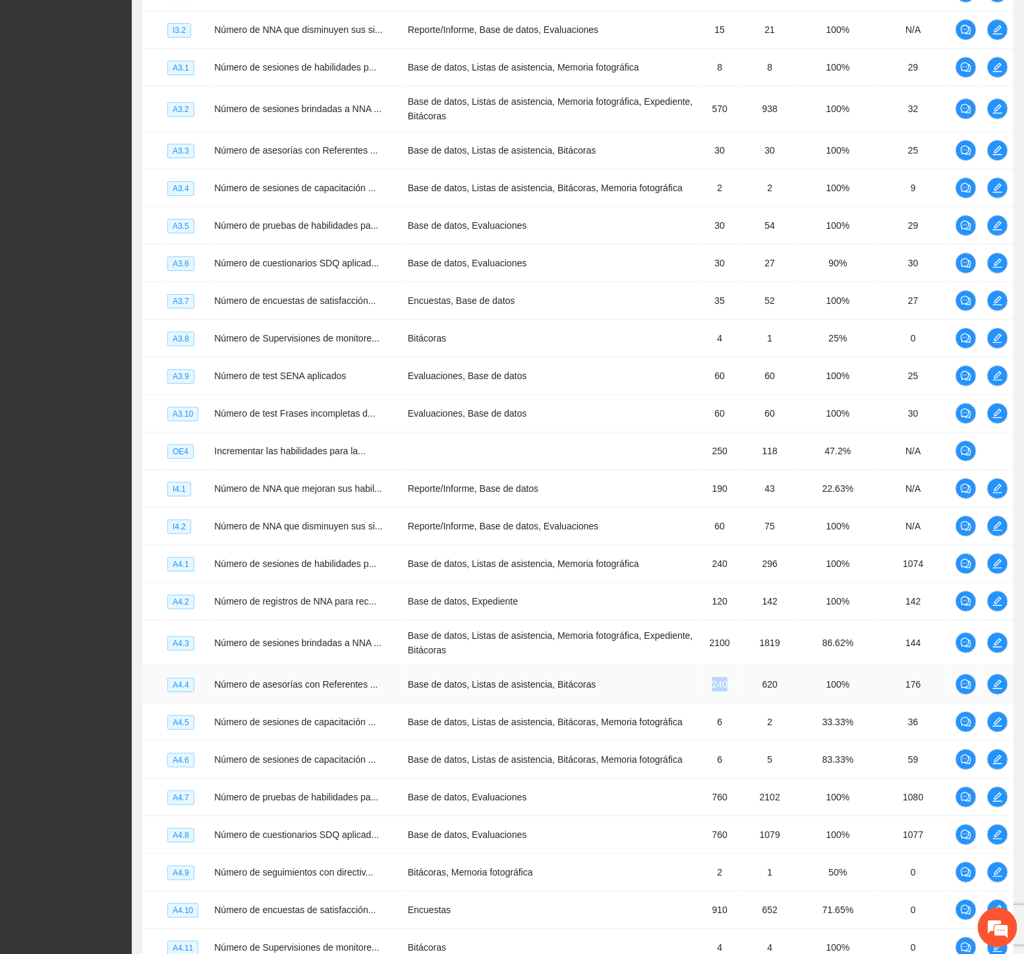
drag, startPoint x: 703, startPoint y: 831, endPoint x: 732, endPoint y: 833, distance: 29.7
click at [732, 703] on td "240" at bounding box center [719, 685] width 41 height 38
click at [44, 606] on div "Solicitudes Monitoreo de proyectos Resumen de monitoreo Resumen de proyectos ap…" at bounding box center [66, 49] width 132 height 4283
click at [88, 411] on div "Solicitudes Monitoreo de proyectos Resumen de monitoreo Resumen de proyectos ap…" at bounding box center [66, 49] width 132 height 4283
click at [996, 230] on icon "edit" at bounding box center [997, 225] width 9 height 9
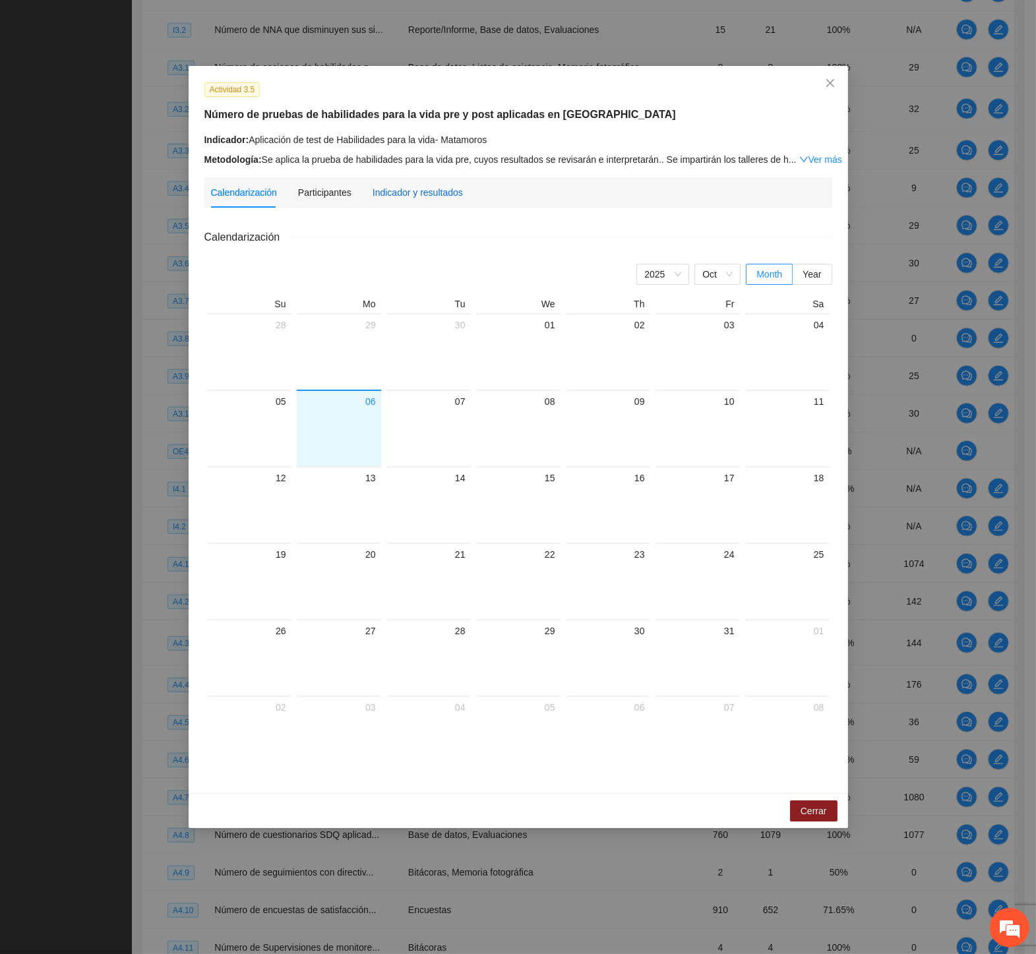
click at [419, 190] on div "Indicador y resultados" at bounding box center [417, 192] width 90 height 15
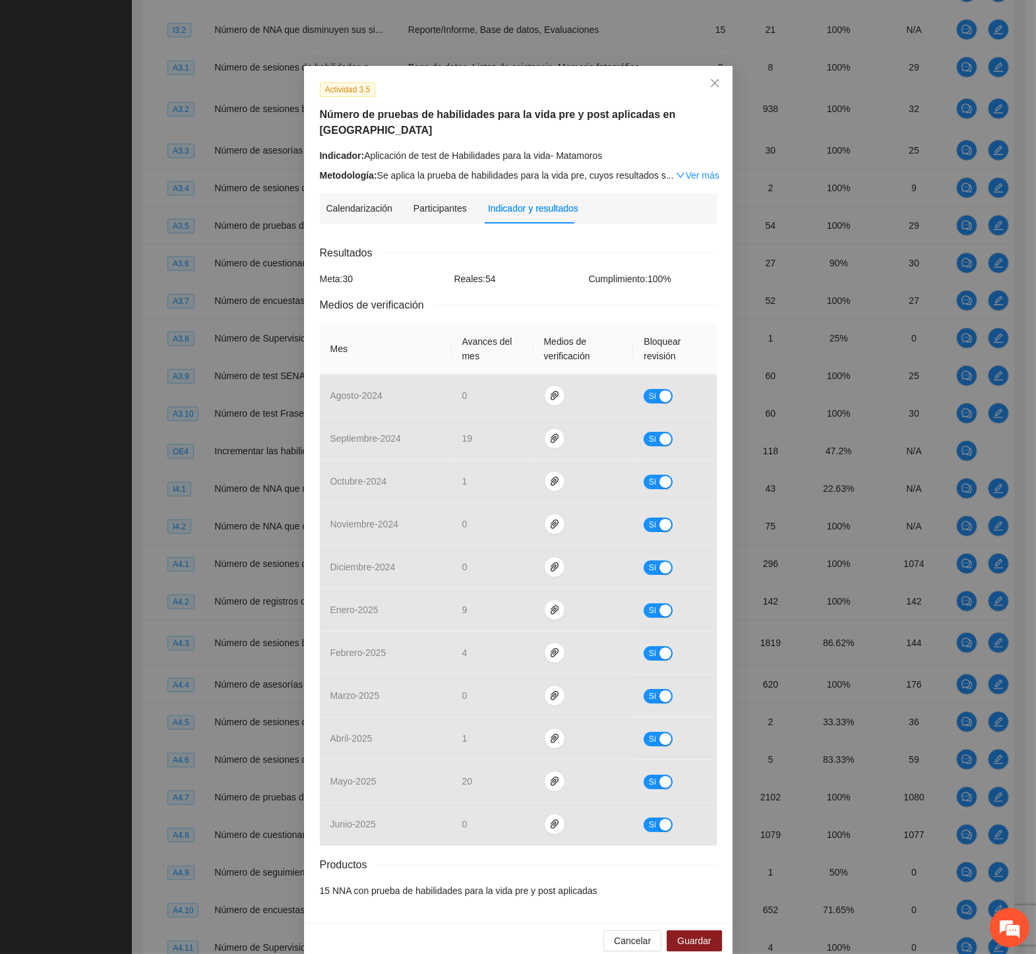
click at [114, 160] on div "Actividad 3.5 Número de pruebas de habilidades para la vida pre y post aplicada…" at bounding box center [518, 477] width 1036 height 954
drag, startPoint x: 706, startPoint y: 83, endPoint x: 663, endPoint y: 94, distance: 44.1
click at [709, 84] on icon "close" at bounding box center [714, 83] width 11 height 11
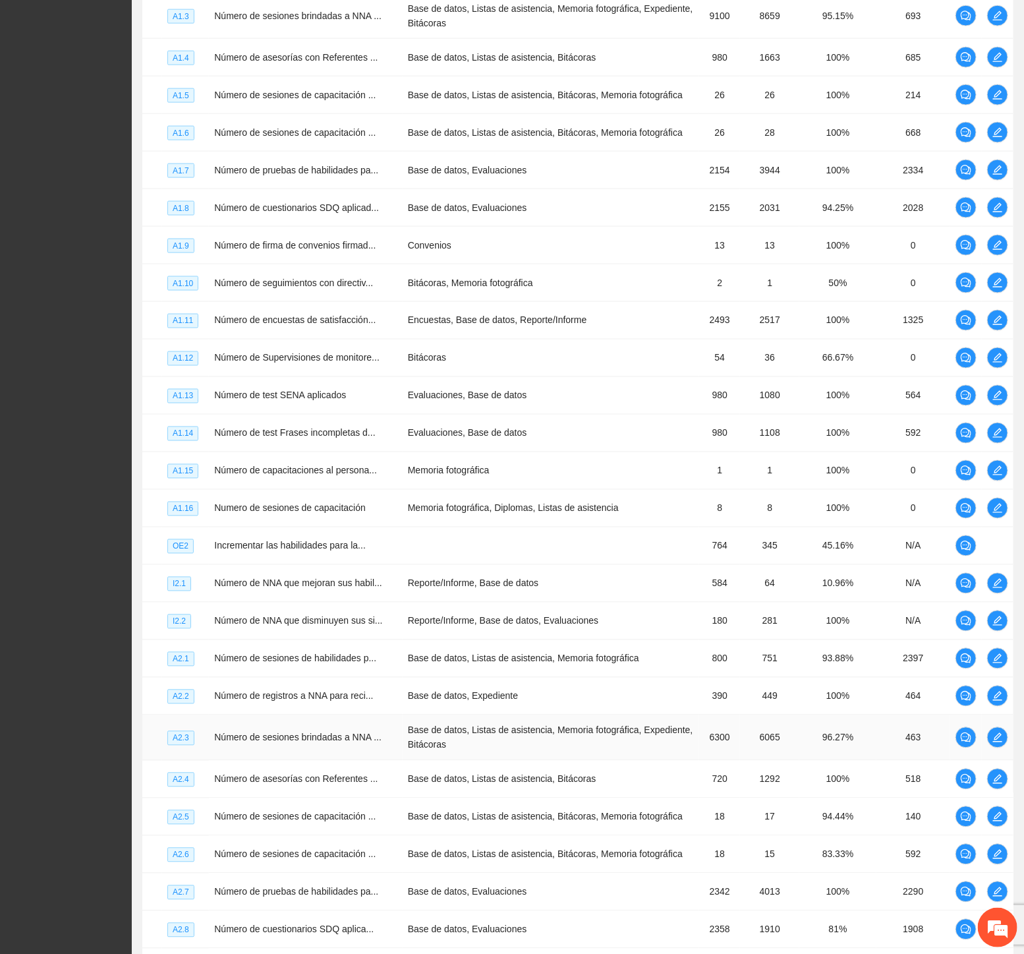
scroll to position [701, 0]
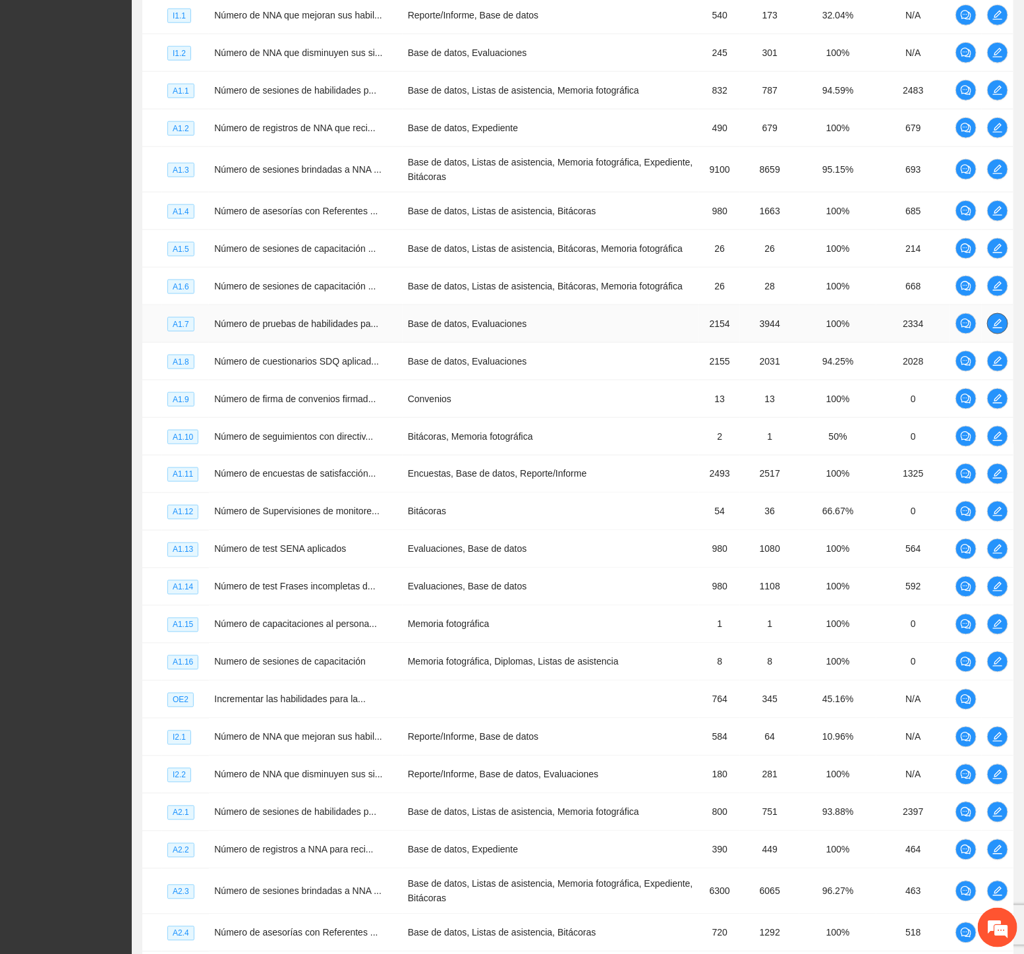
click at [997, 328] on icon "edit" at bounding box center [997, 323] width 9 height 9
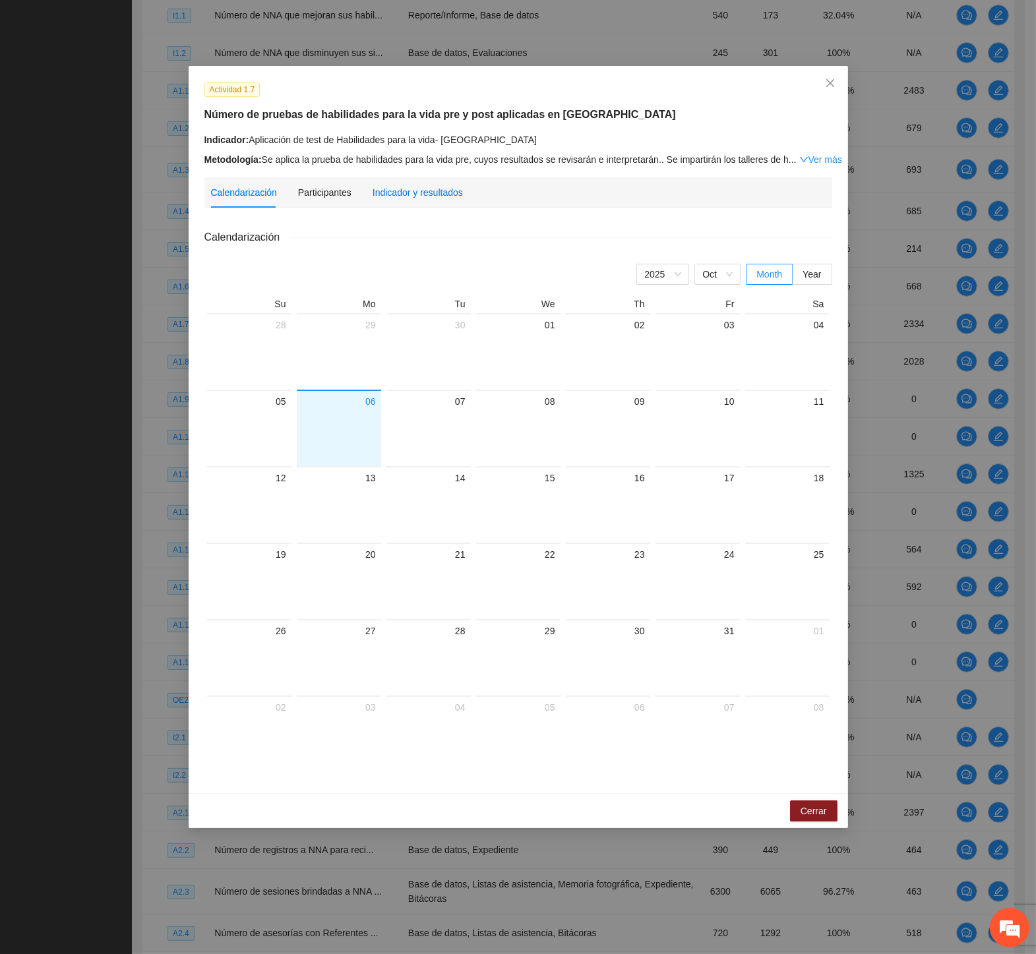
click at [424, 199] on div "Indicador y resultados" at bounding box center [417, 192] width 90 height 15
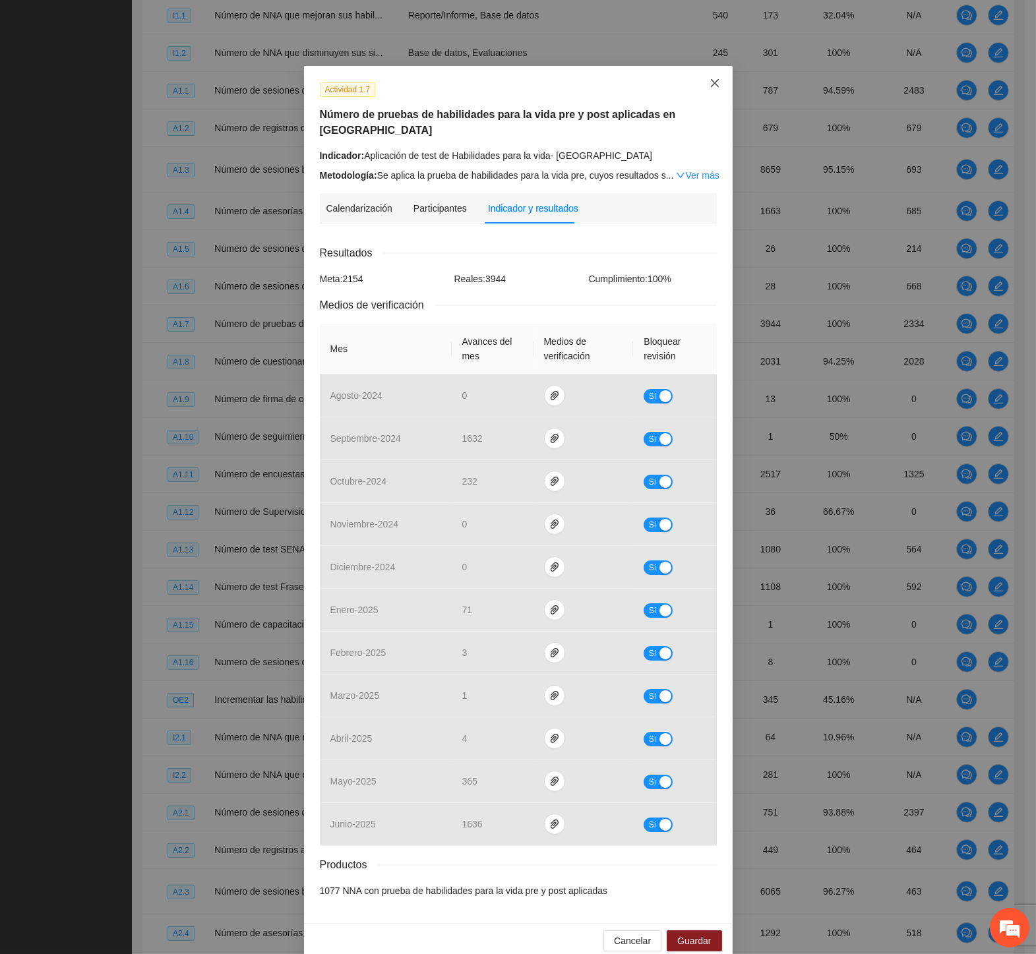
click at [709, 86] on icon "close" at bounding box center [714, 83] width 11 height 11
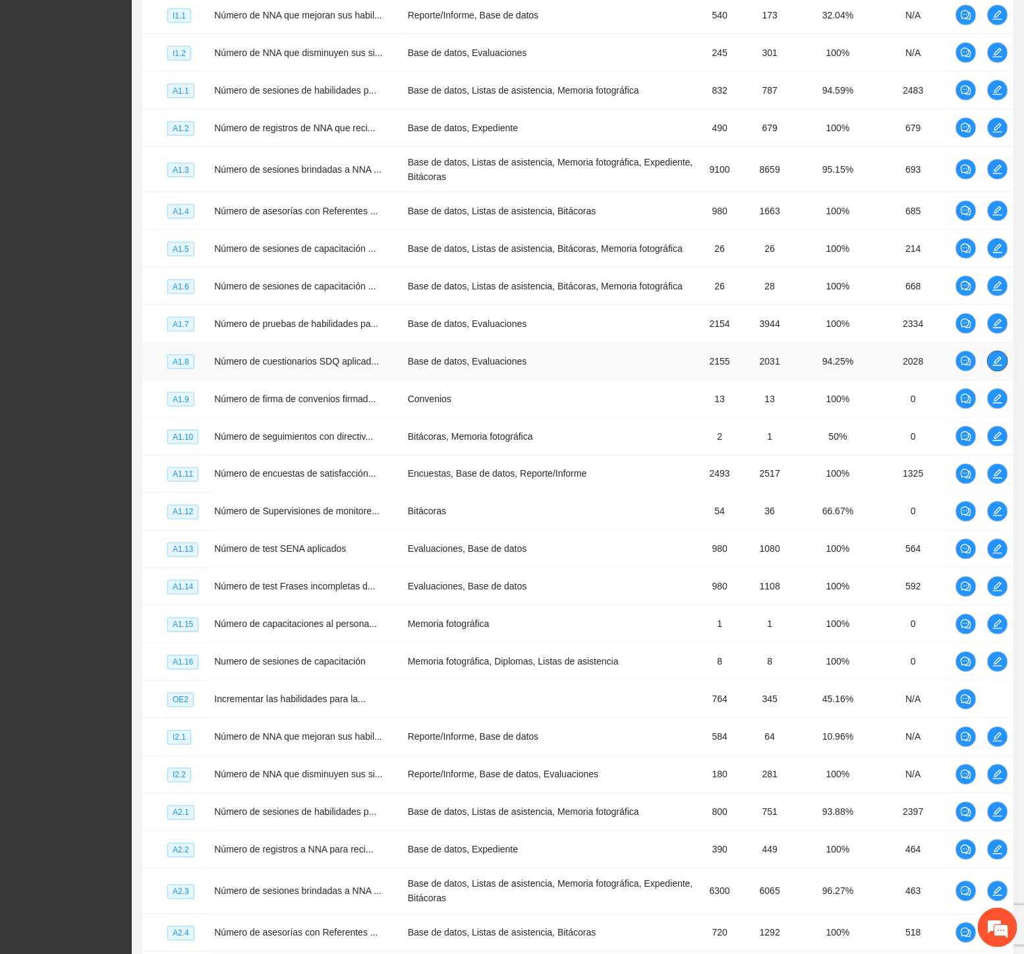
click at [995, 367] on icon "edit" at bounding box center [998, 361] width 11 height 11
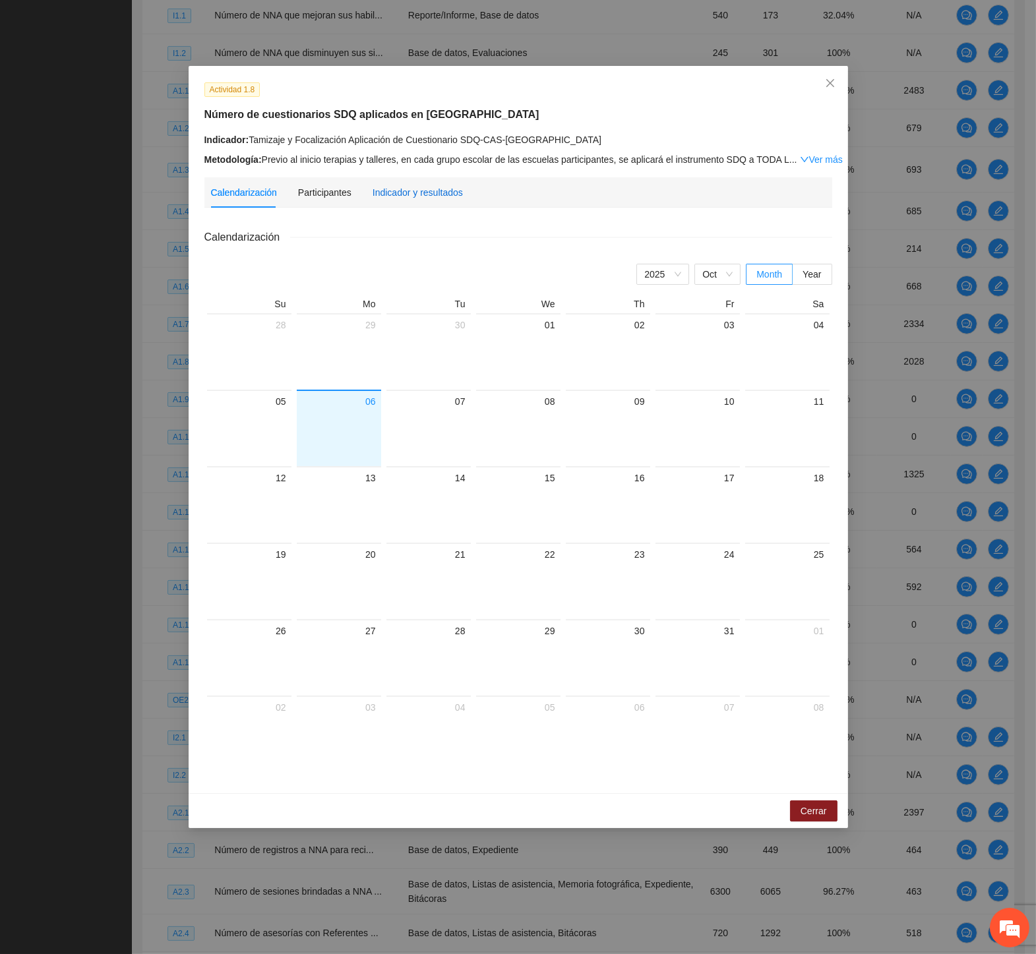
click at [402, 188] on div "Indicador y resultados" at bounding box center [417, 192] width 90 height 15
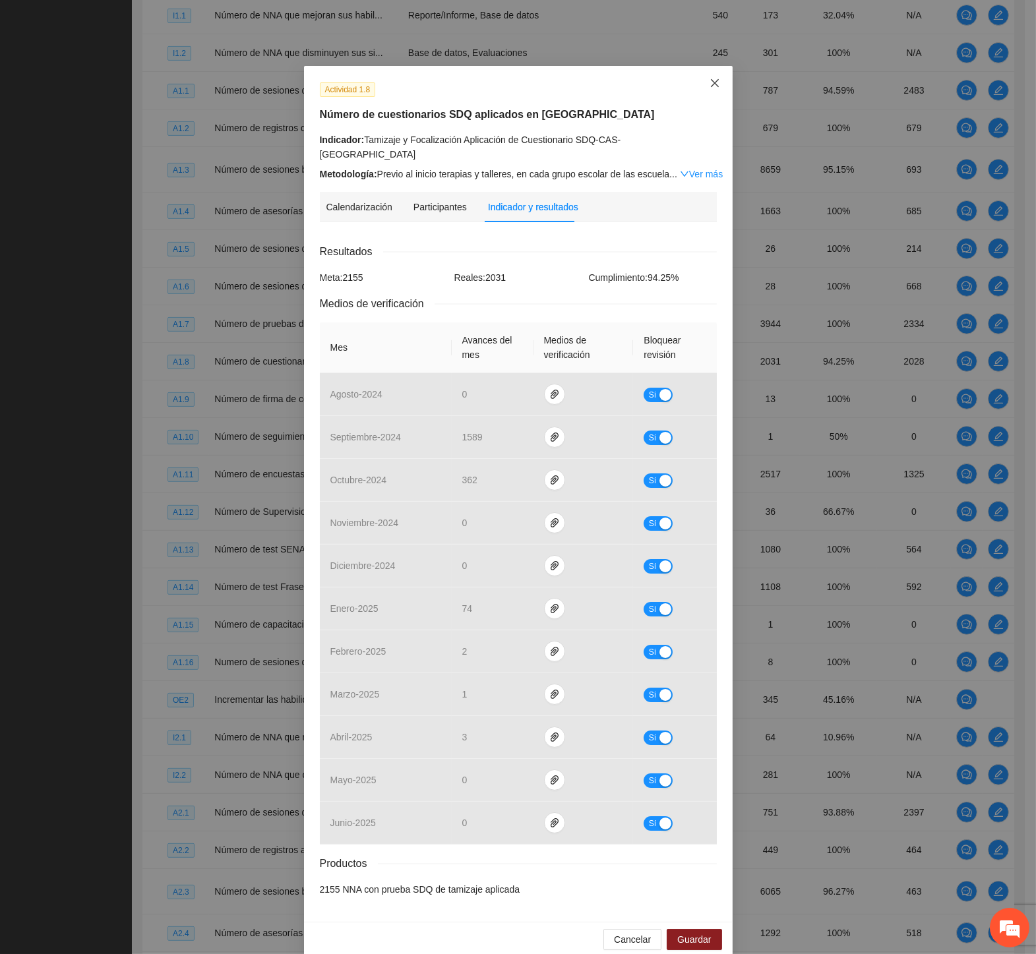
click at [713, 83] on icon "close" at bounding box center [714, 83] width 11 height 11
